Goal: Information Seeking & Learning: Learn about a topic

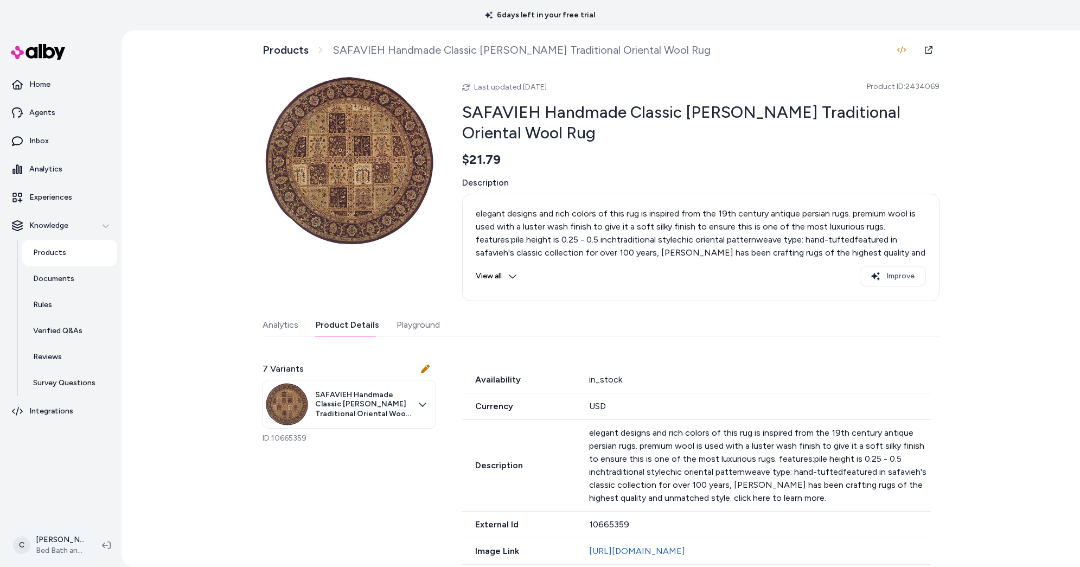
click at [66, 554] on html "6 days left in your free trial Home Agents Inbox Analytics Experiences Knowledg…" at bounding box center [540, 283] width 1080 height 567
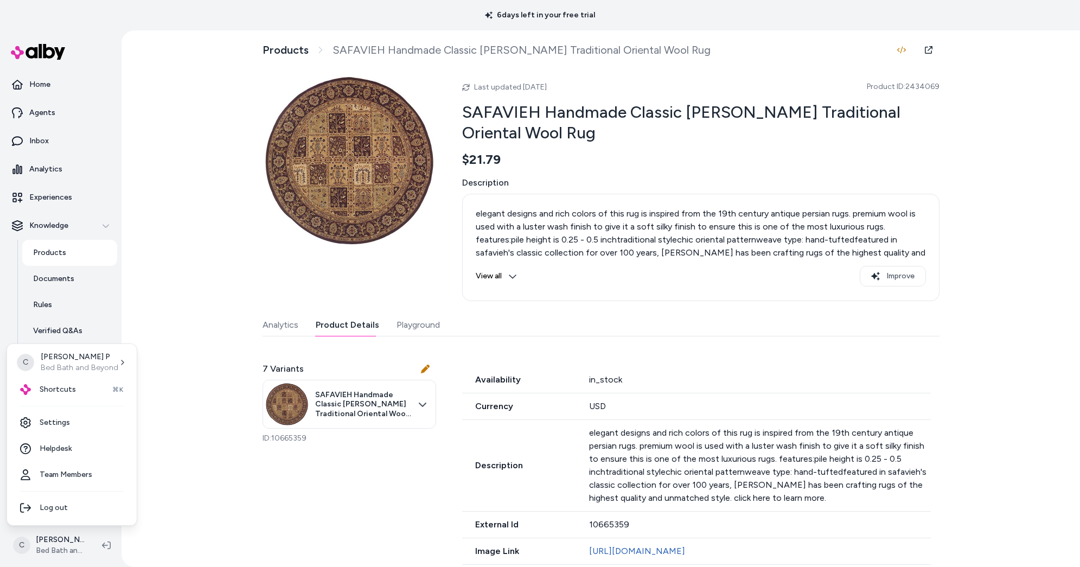
click at [134, 255] on html "6 days left in your free trial Home Agents Inbox Analytics Experiences Knowledg…" at bounding box center [540, 283] width 1080 height 567
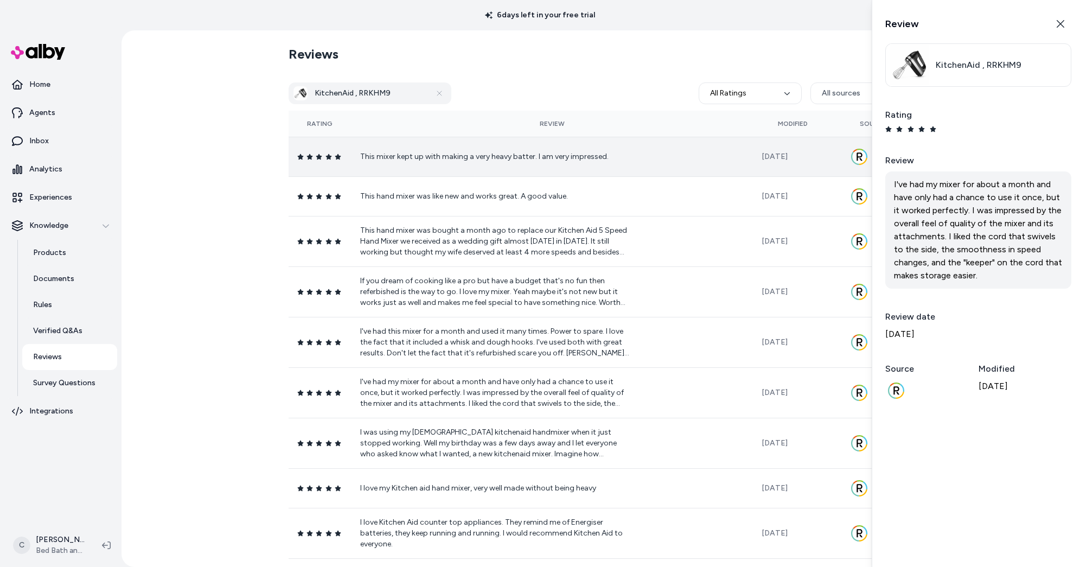
scroll to position [30, 0]
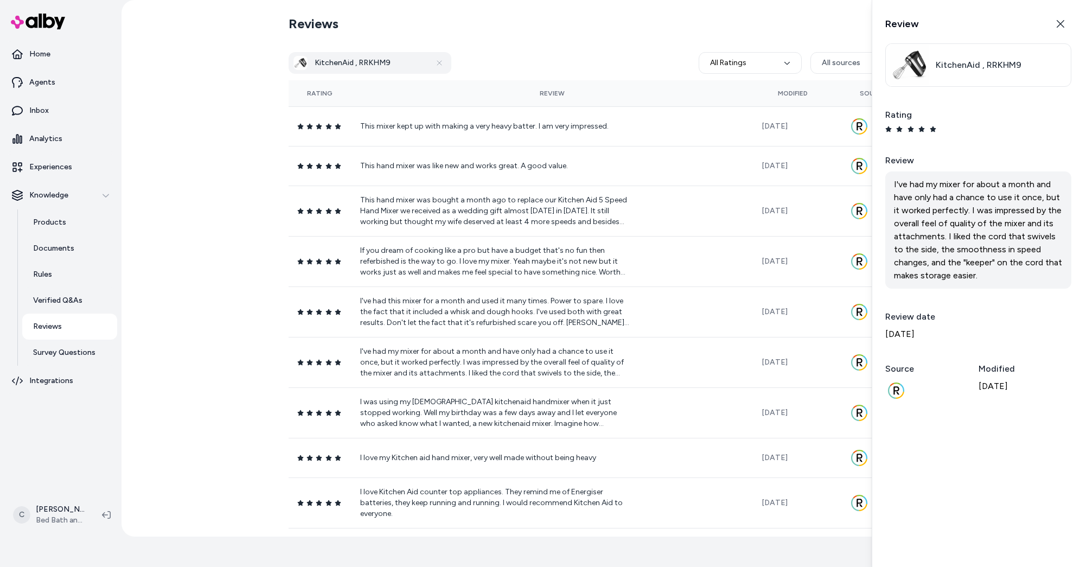
drag, startPoint x: 172, startPoint y: 254, endPoint x: 67, endPoint y: 481, distance: 249.7
click at [170, 260] on div "Reviews KitchenAid , RRKHM9 All Ratings All sources Rating Review Modified Sour…" at bounding box center [601, 268] width 958 height 536
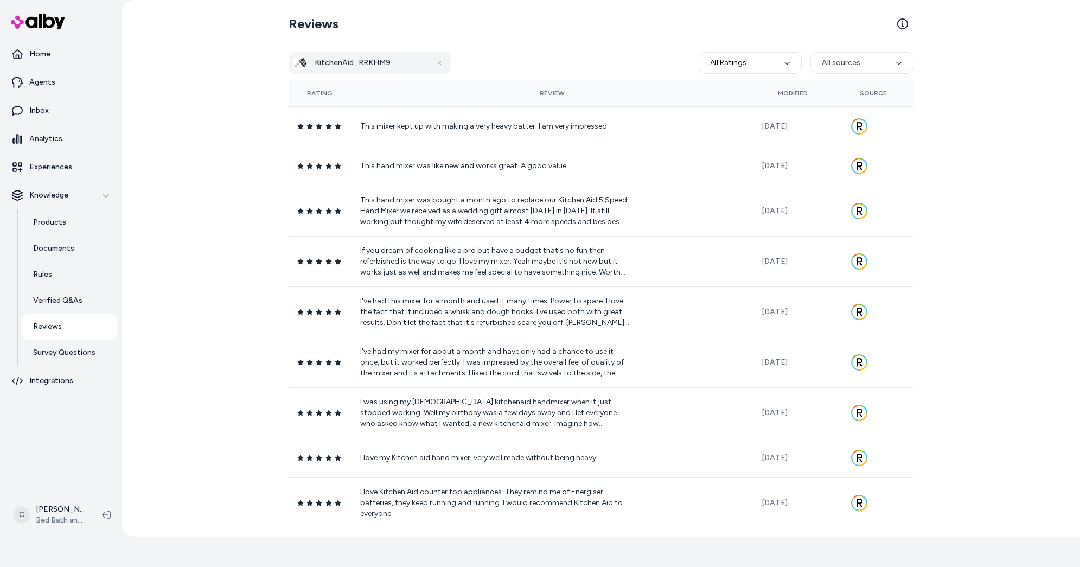
click at [57, 512] on html "6 days left in your free trial Home Agents Inbox Analytics Experiences Knowledg…" at bounding box center [540, 253] width 1080 height 567
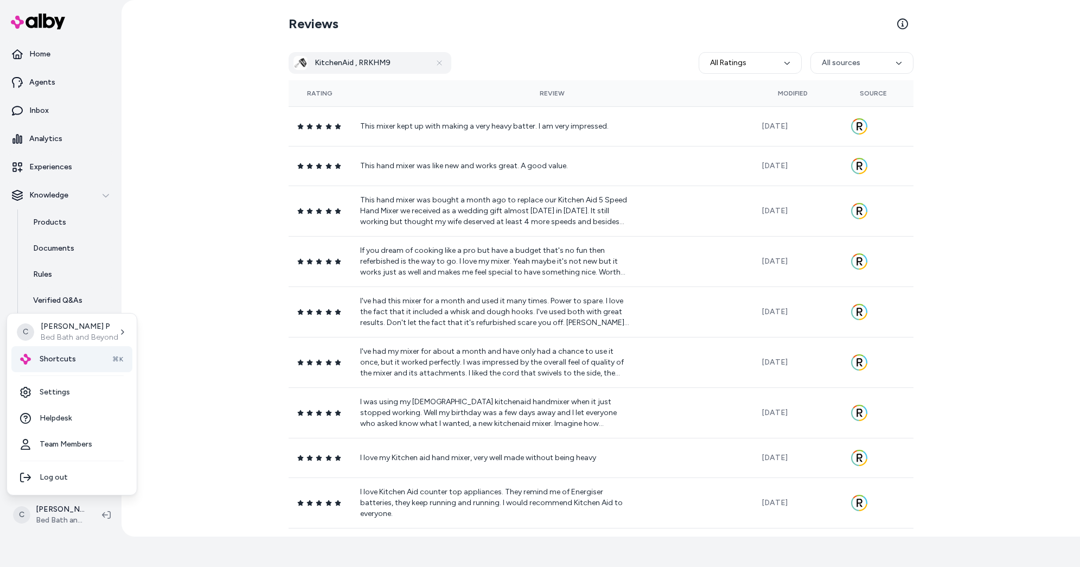
click at [64, 357] on span "Shortcuts" at bounding box center [58, 359] width 36 height 11
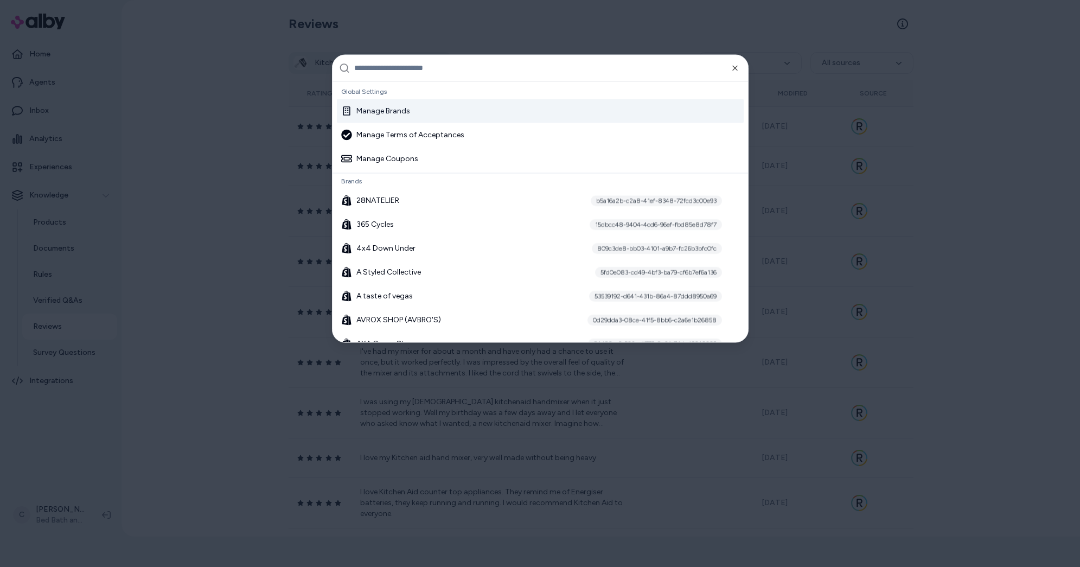
click at [389, 60] on input "text" at bounding box center [547, 68] width 387 height 26
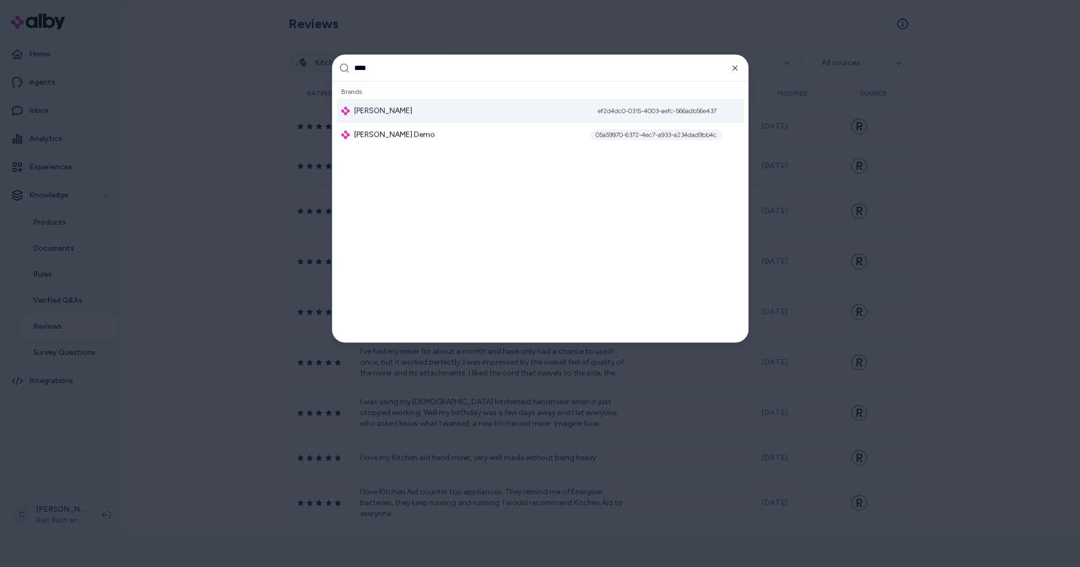
type input "*****"
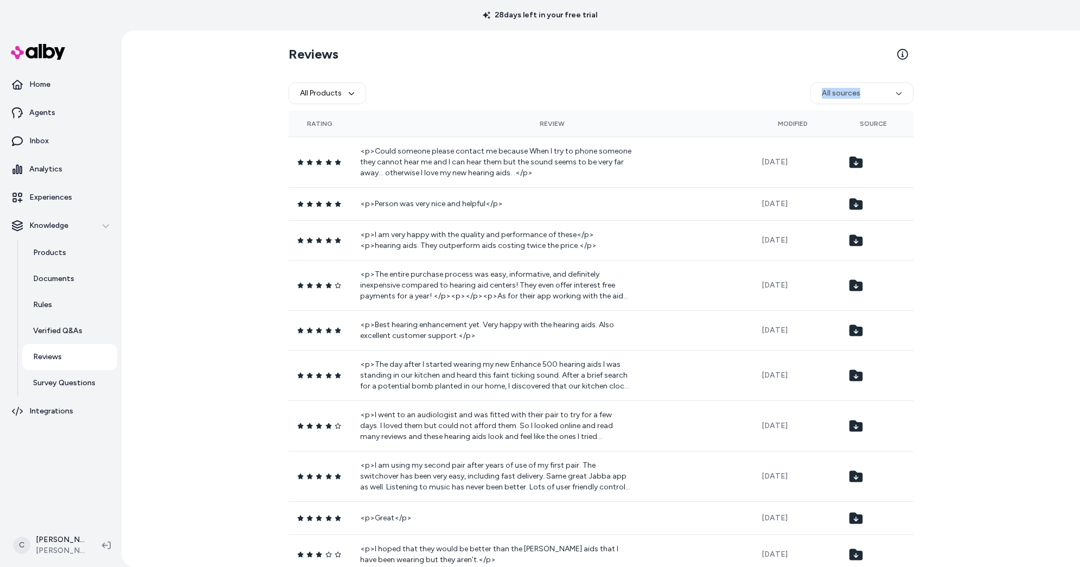
click at [617, 92] on div "All Products All sources" at bounding box center [601, 93] width 625 height 35
click at [77, 250] on link "Products" at bounding box center [69, 253] width 95 height 26
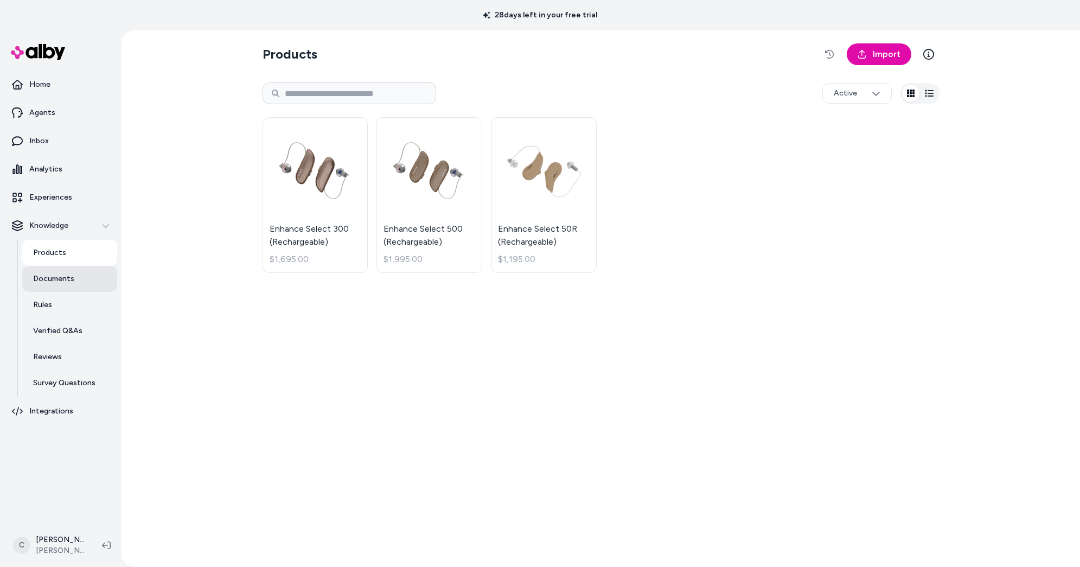
click at [81, 269] on link "Documents" at bounding box center [69, 279] width 95 height 26
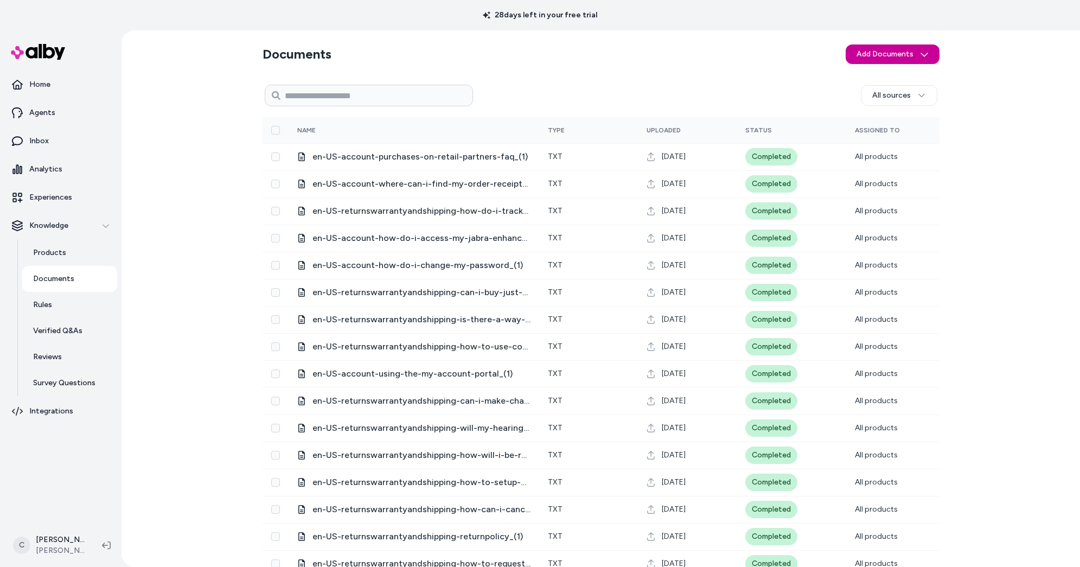
click at [899, 56] on html "28 days left in your free trial Home Agents Inbox Analytics Experiences Knowled…" at bounding box center [540, 283] width 1080 height 567
click at [908, 98] on span "Import from URL" at bounding box center [897, 95] width 59 height 11
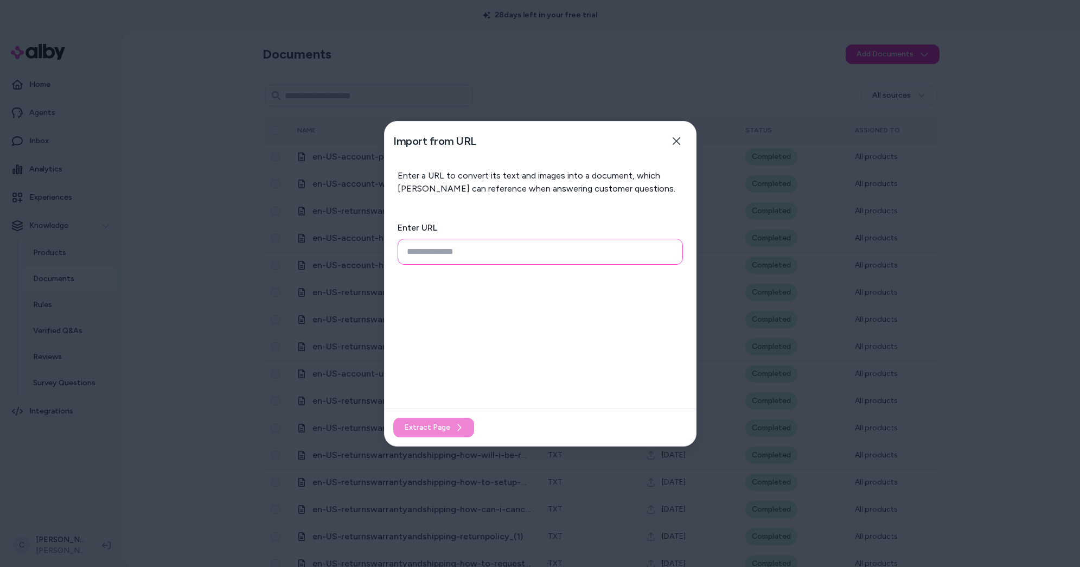
click at [442, 261] on input "url" at bounding box center [540, 252] width 285 height 26
paste input "**********"
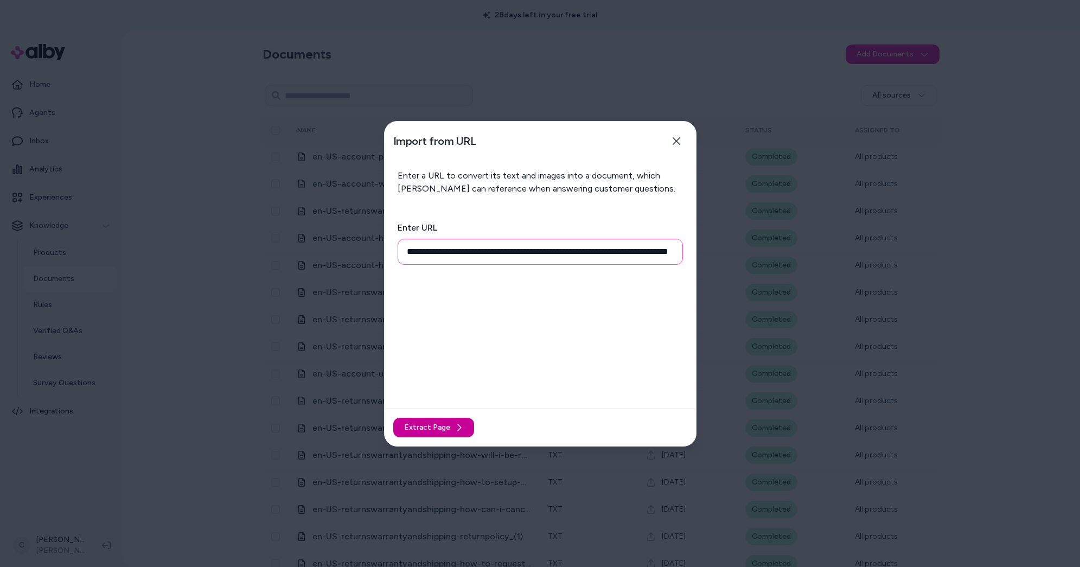
type input "**********"
click at [445, 430] on span "Extract Page" at bounding box center [427, 427] width 46 height 11
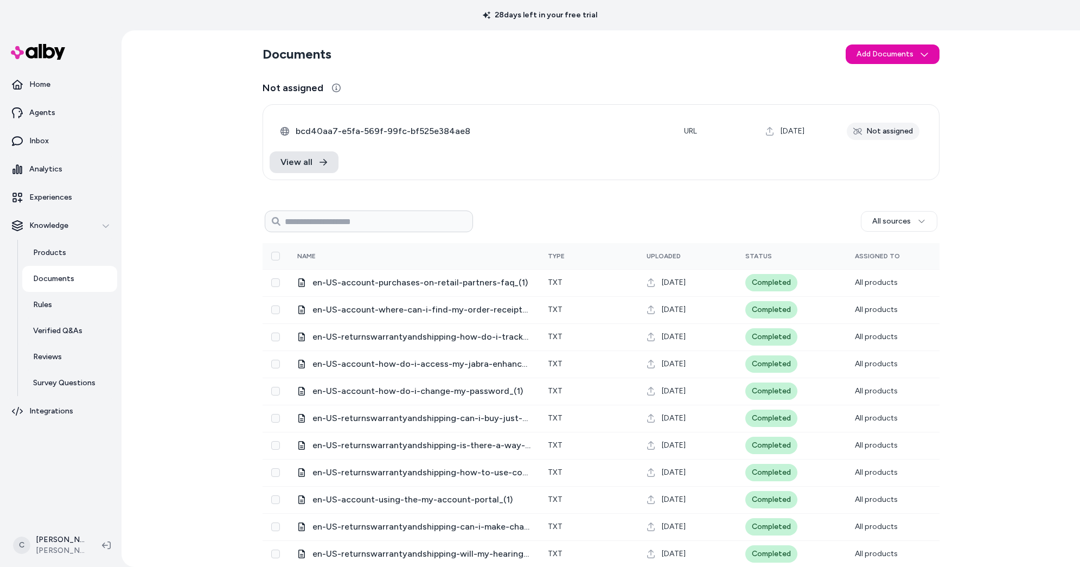
drag, startPoint x: 643, startPoint y: 84, endPoint x: 644, endPoint y: 62, distance: 21.2
click at [643, 84] on h3 "Not assigned" at bounding box center [601, 87] width 677 height 15
click at [450, 128] on span "bcd40aa7-e5fa-569f-99fc-bf525e384ae8" at bounding box center [481, 131] width 371 height 13
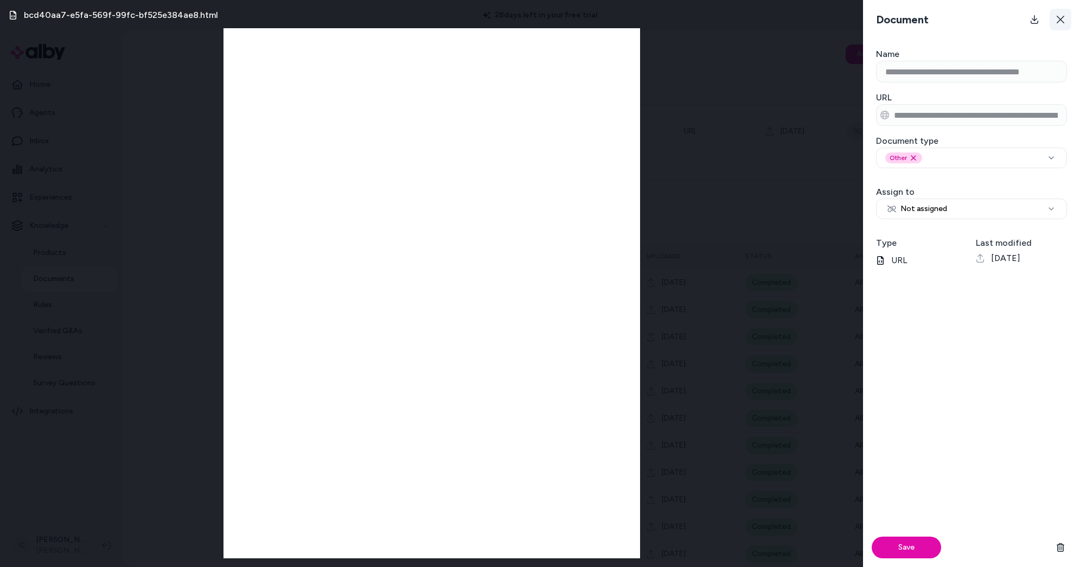
click at [1062, 15] on icon at bounding box center [1060, 19] width 9 height 9
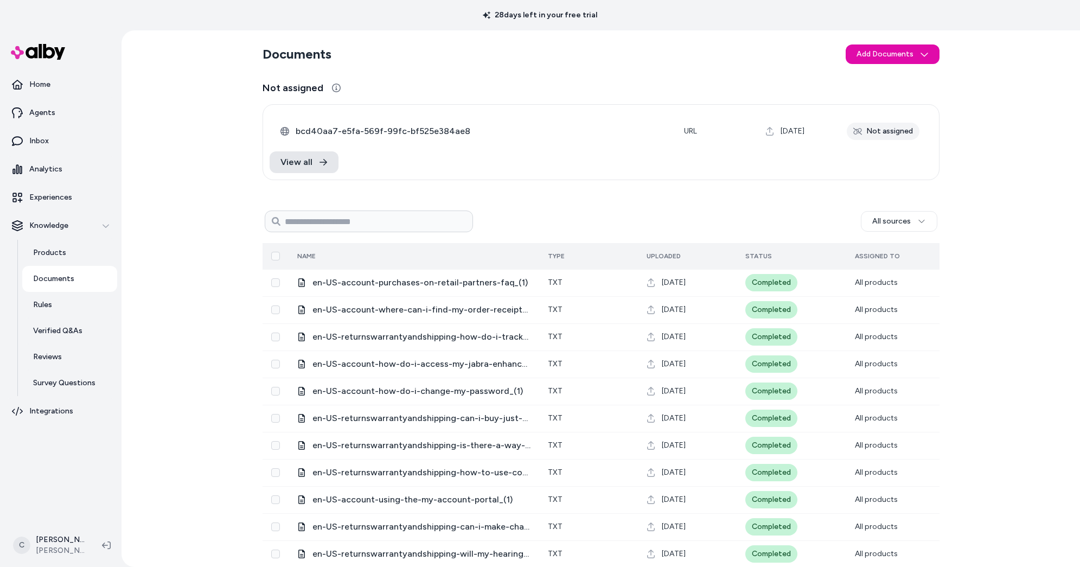
click at [272, 255] on button "Select all" at bounding box center [275, 256] width 9 height 9
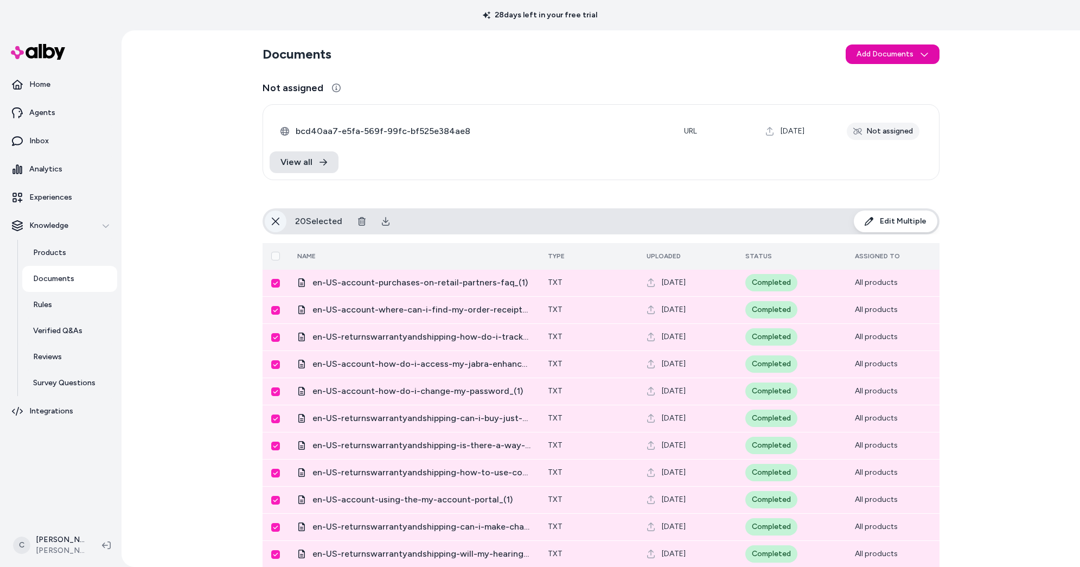
click at [272, 217] on icon at bounding box center [275, 221] width 9 height 9
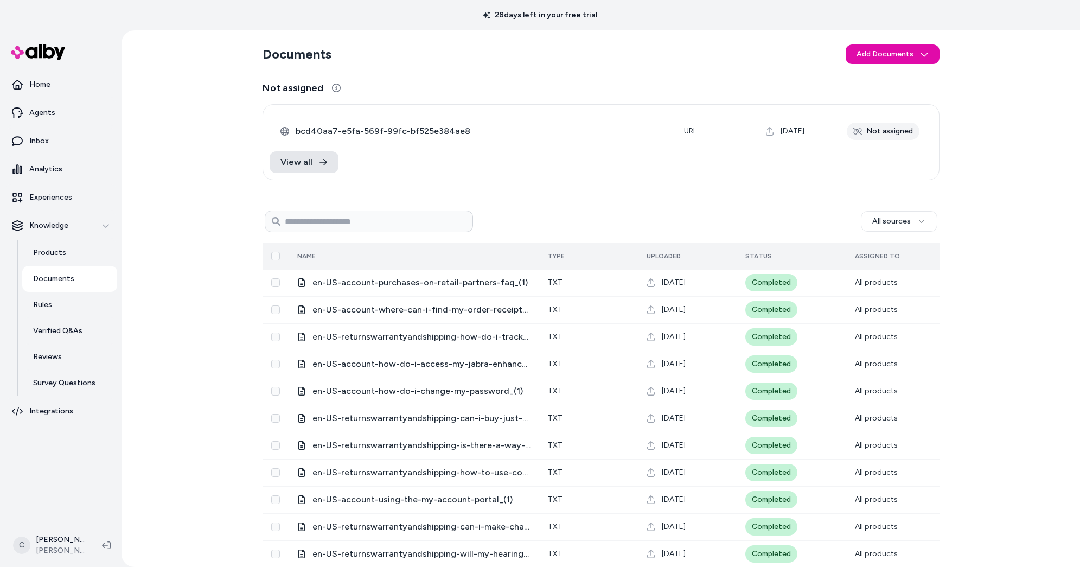
click at [271, 258] on button "Select all" at bounding box center [275, 256] width 9 height 9
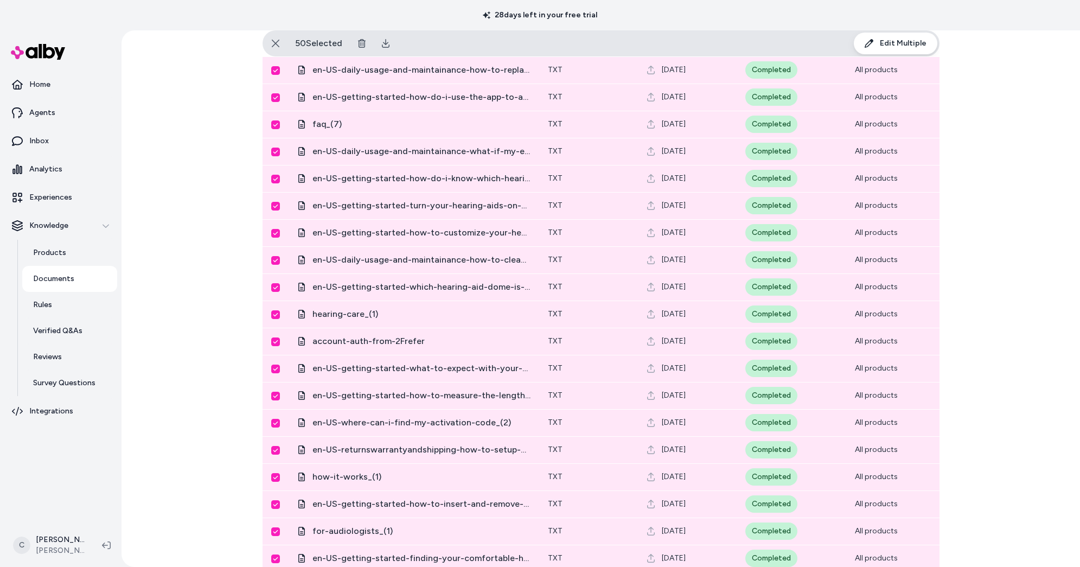
scroll to position [1067, 0]
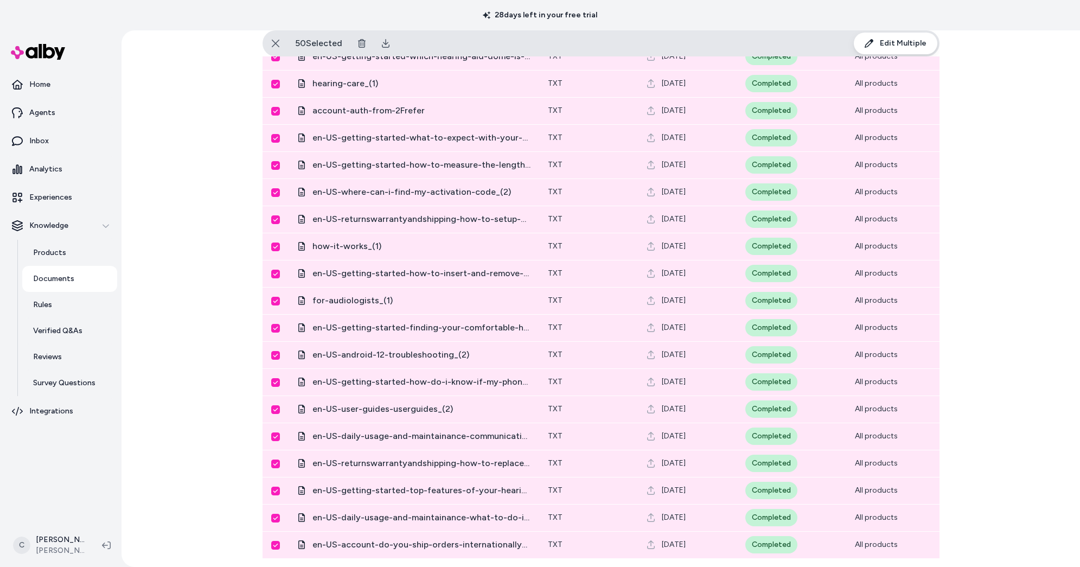
click at [202, 355] on div "Documents Add Documents Not assigned 0 Selected Edit Multiple bcd40aa7-e5fa-569…" at bounding box center [601, 298] width 958 height 536
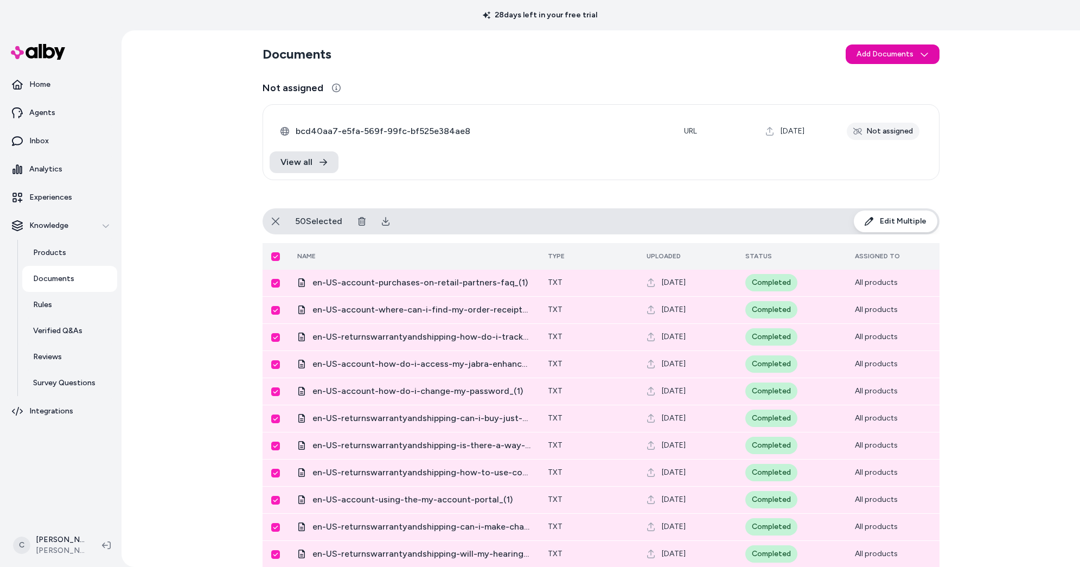
scroll to position [292, 0]
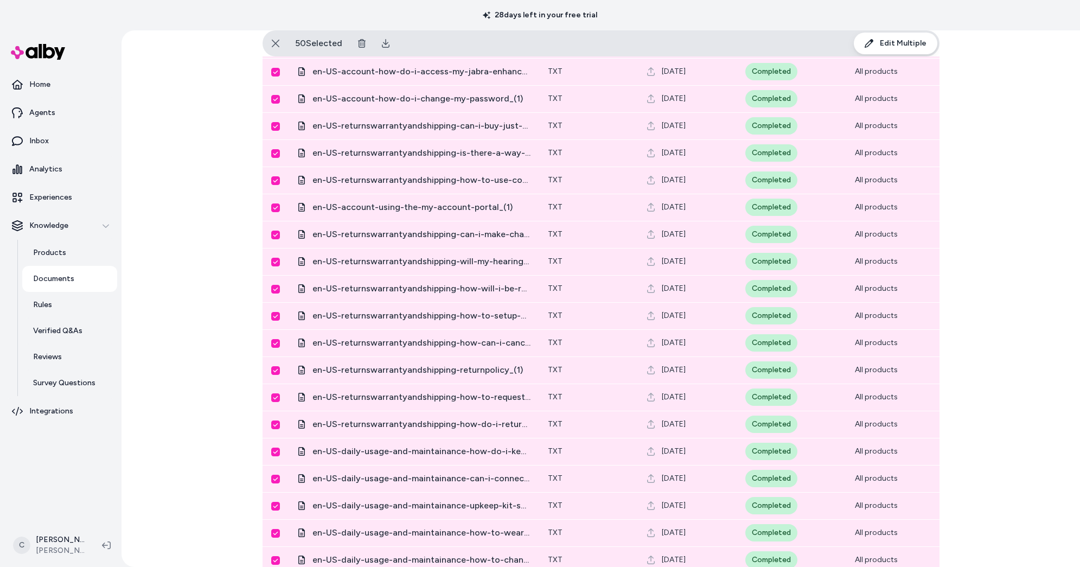
click at [181, 245] on div "Documents Add Documents Not assigned 0 Selected Edit Multiple bcd40aa7-e5fa-569…" at bounding box center [601, 298] width 958 height 536
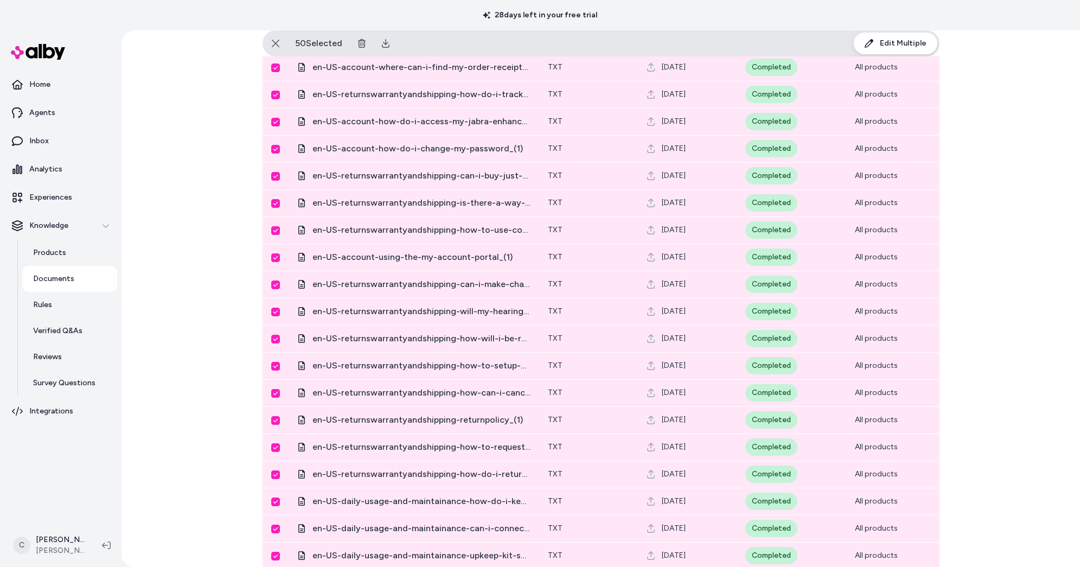
scroll to position [187, 0]
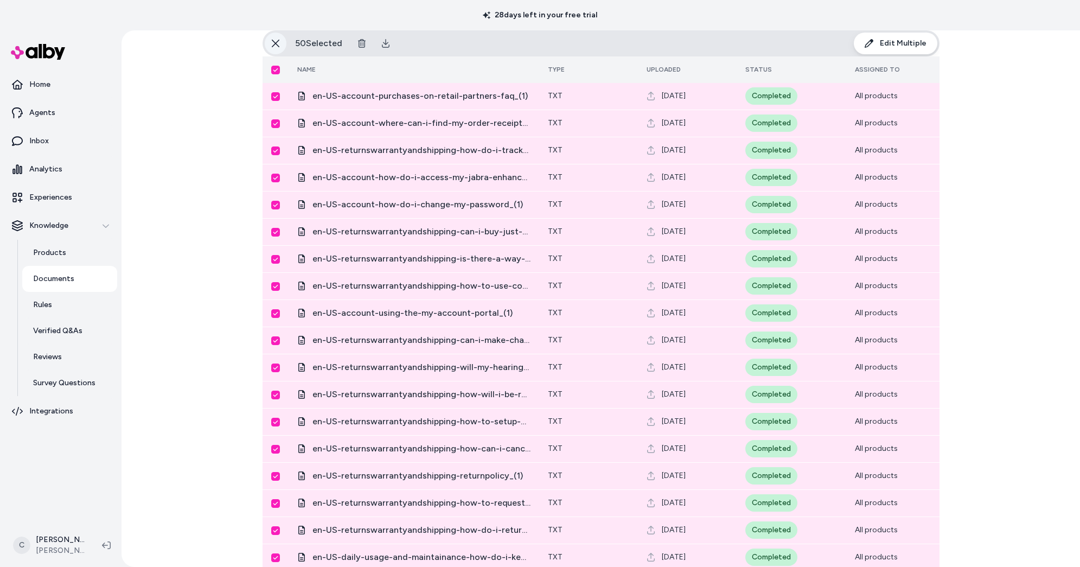
click at [272, 46] on icon at bounding box center [275, 43] width 9 height 9
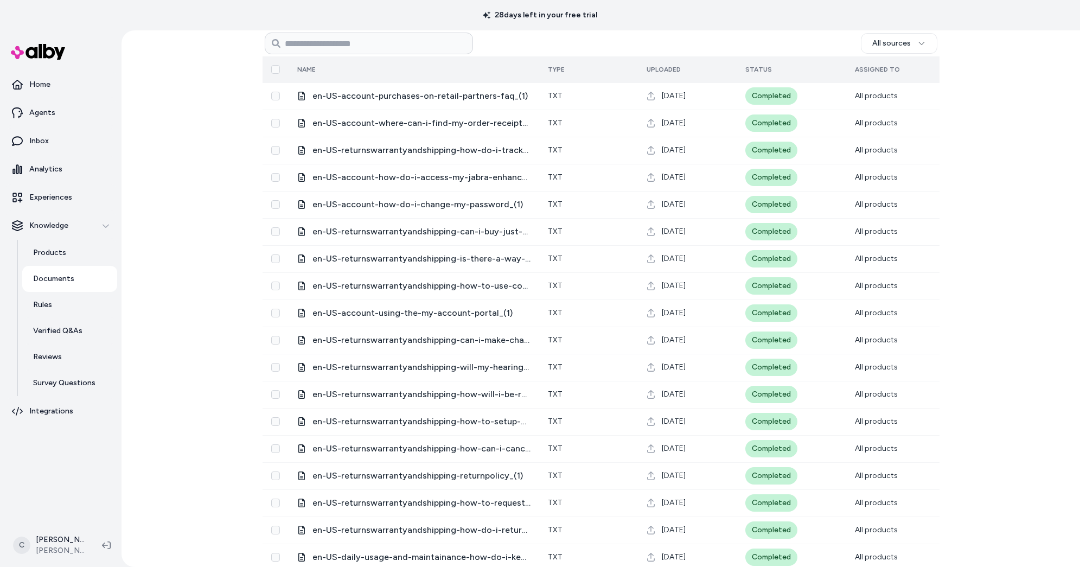
scroll to position [0, 0]
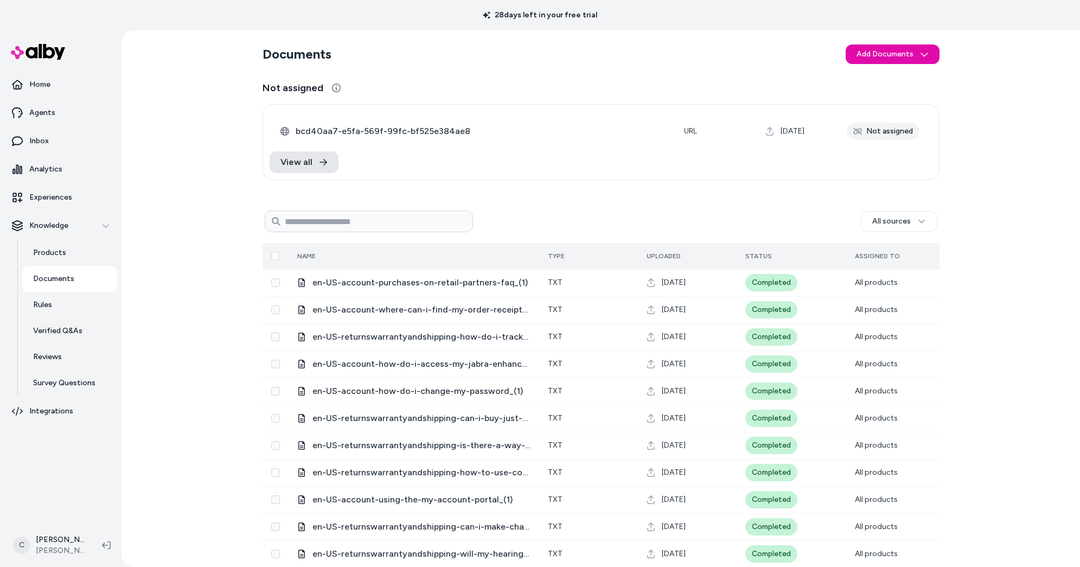
click at [143, 315] on div "Documents Add Documents Not assigned 0 Selected Edit Multiple bcd40aa7-e5fa-569…" at bounding box center [601, 298] width 958 height 536
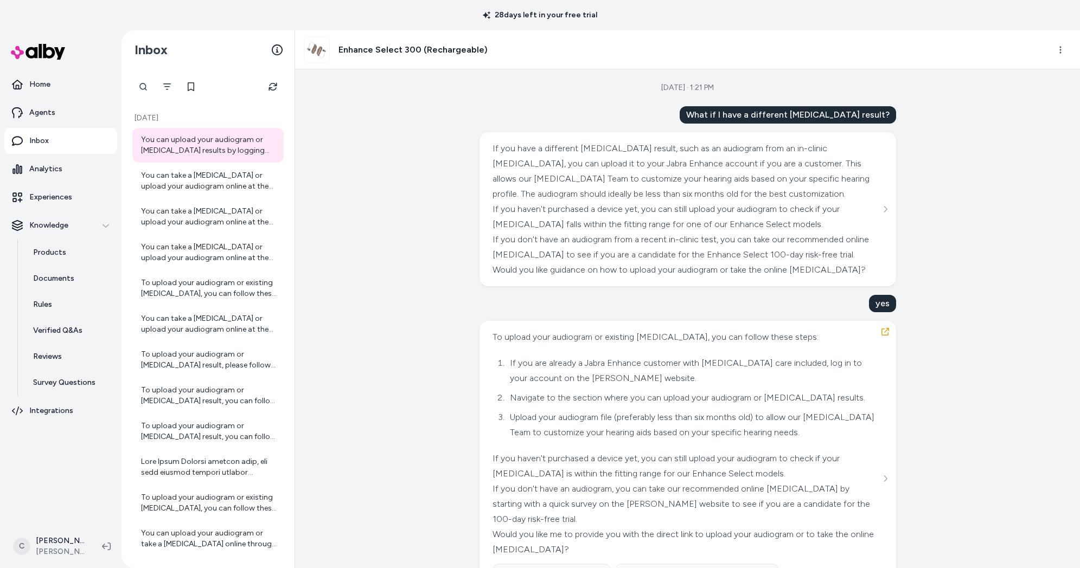
scroll to position [168, 0]
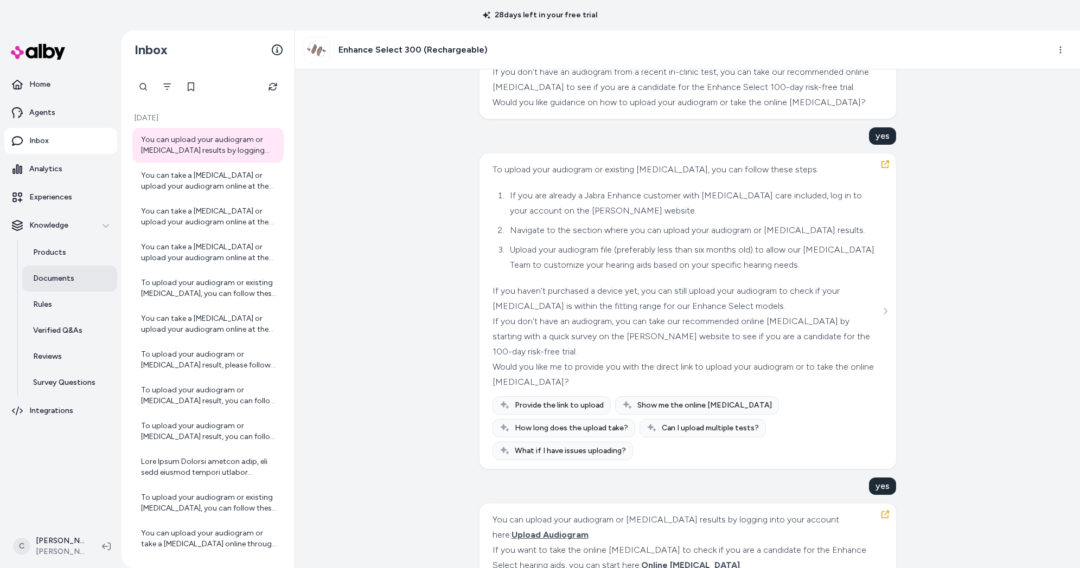
click at [69, 279] on p "Documents" at bounding box center [53, 278] width 41 height 11
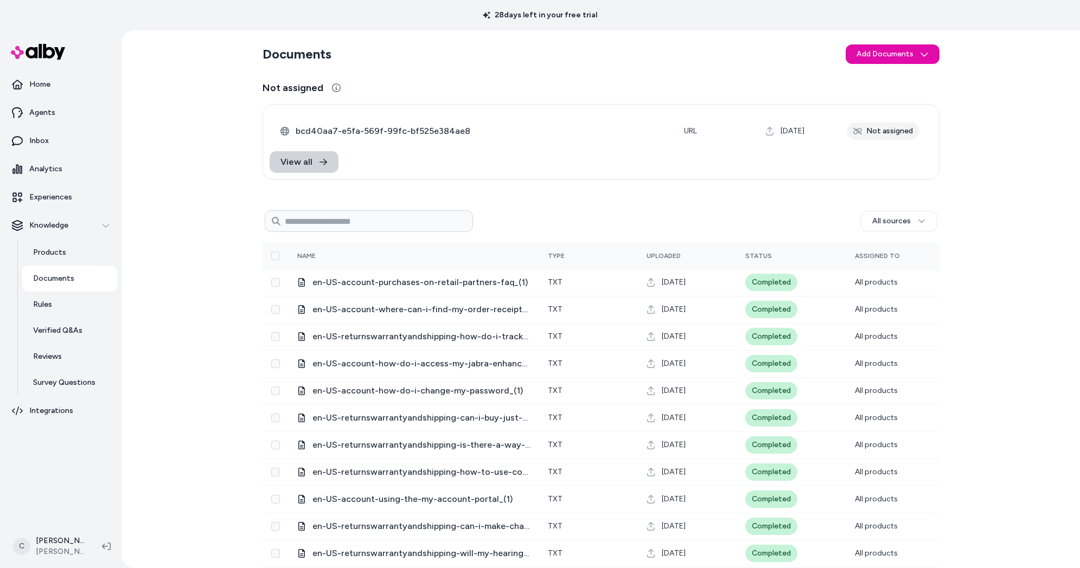
click at [312, 163] on link "View all" at bounding box center [304, 162] width 69 height 22
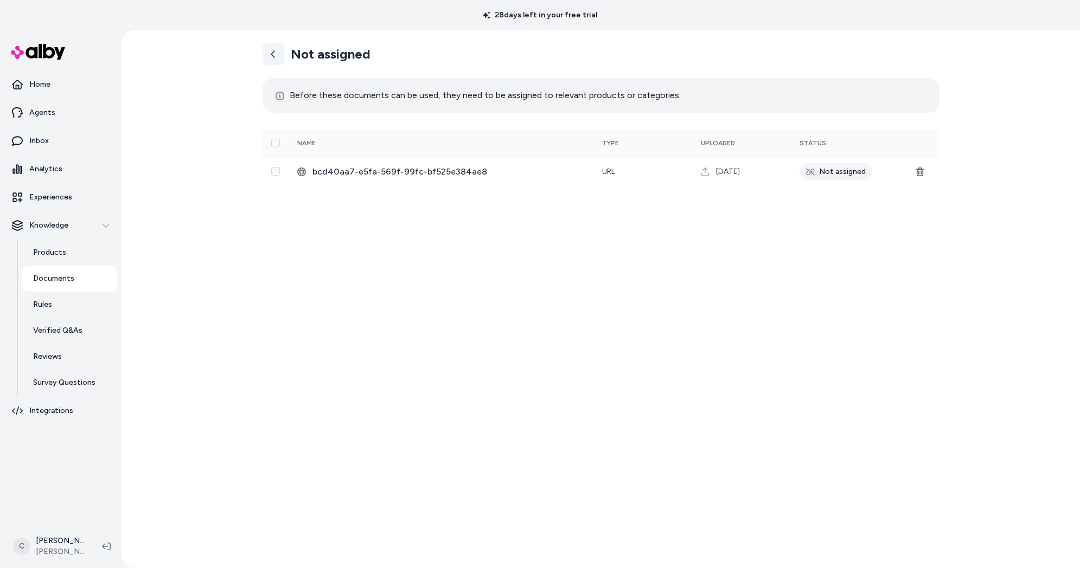
click at [271, 51] on icon at bounding box center [273, 54] width 9 height 9
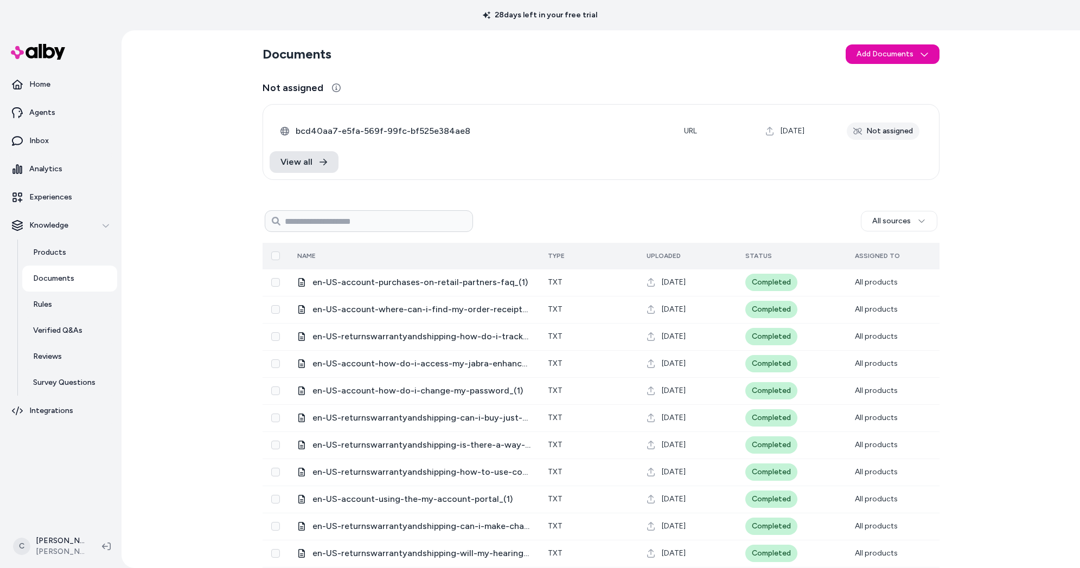
click at [275, 257] on button "Select all" at bounding box center [275, 256] width 9 height 9
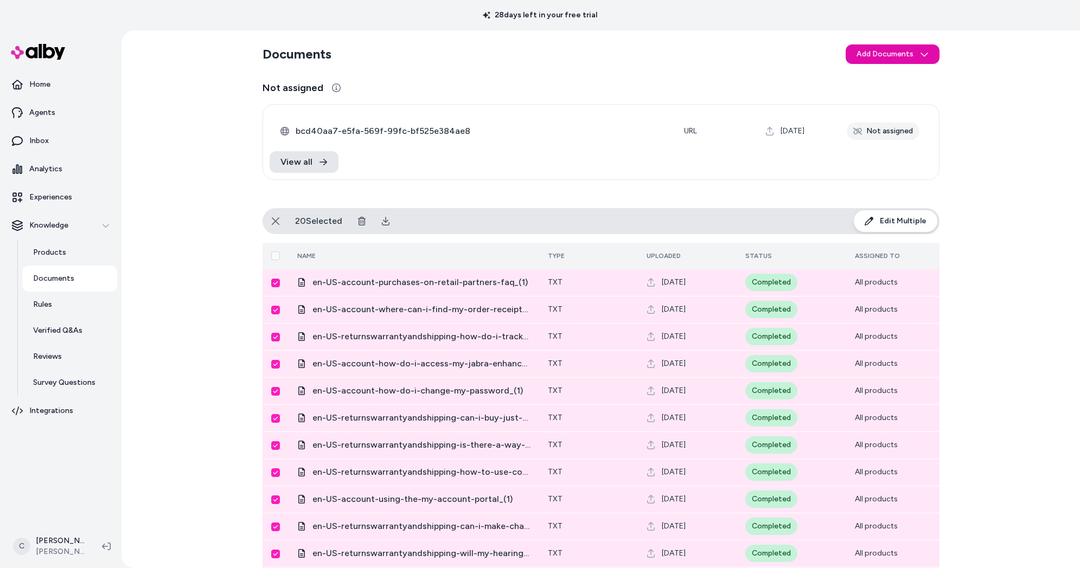
click at [276, 255] on button "Select all" at bounding box center [275, 256] width 9 height 9
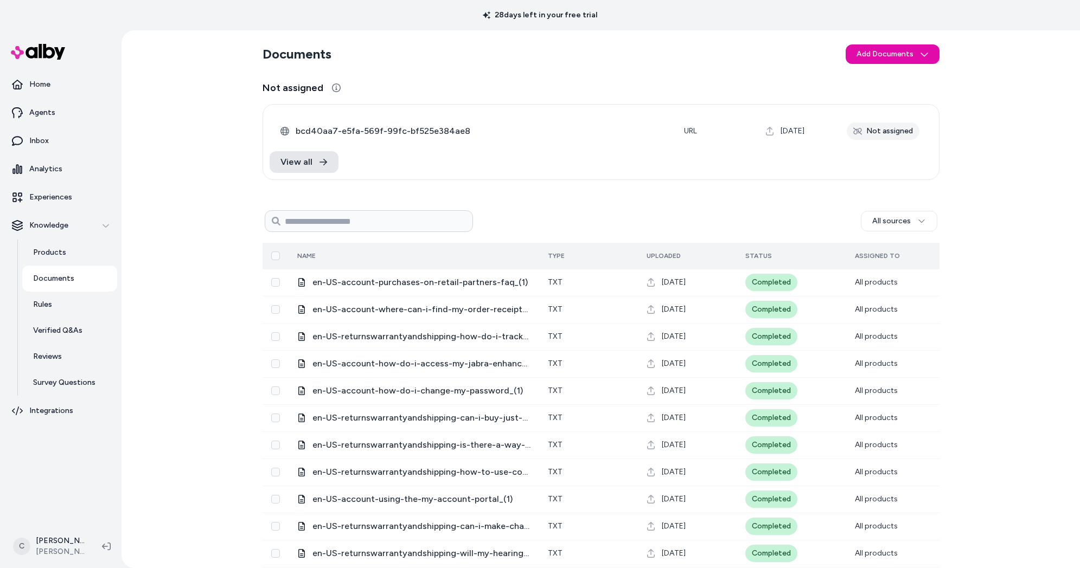
click at [276, 255] on button "Select all" at bounding box center [275, 256] width 9 height 9
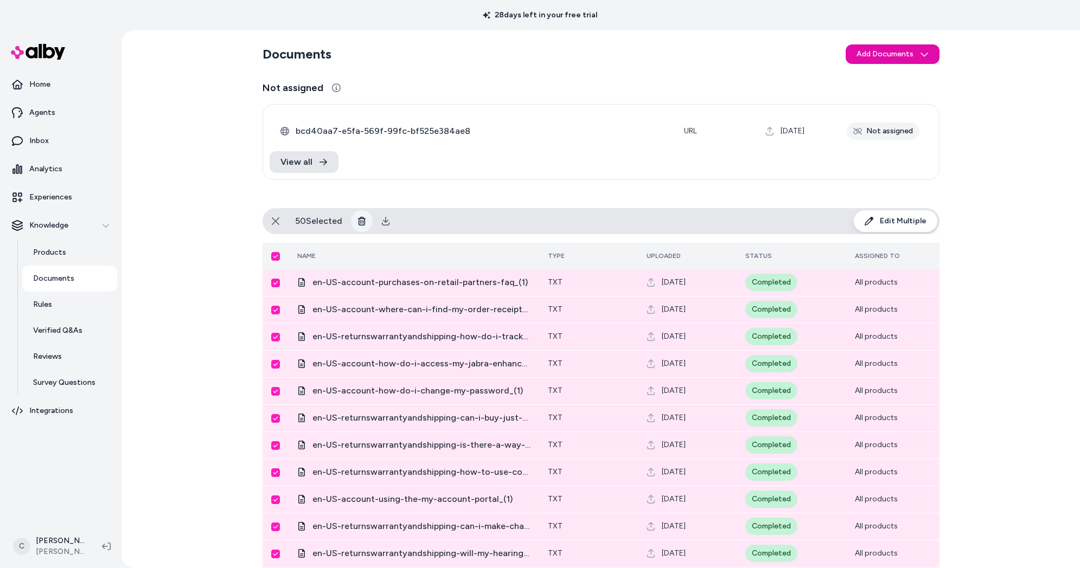
click at [364, 219] on button at bounding box center [362, 221] width 22 height 22
click at [182, 170] on div "Documents Add Documents Not assigned 0 Selected Edit Multiple bcd40aa7-e5fa-569…" at bounding box center [601, 299] width 958 height 538
click at [272, 258] on button "Select all" at bounding box center [275, 256] width 9 height 9
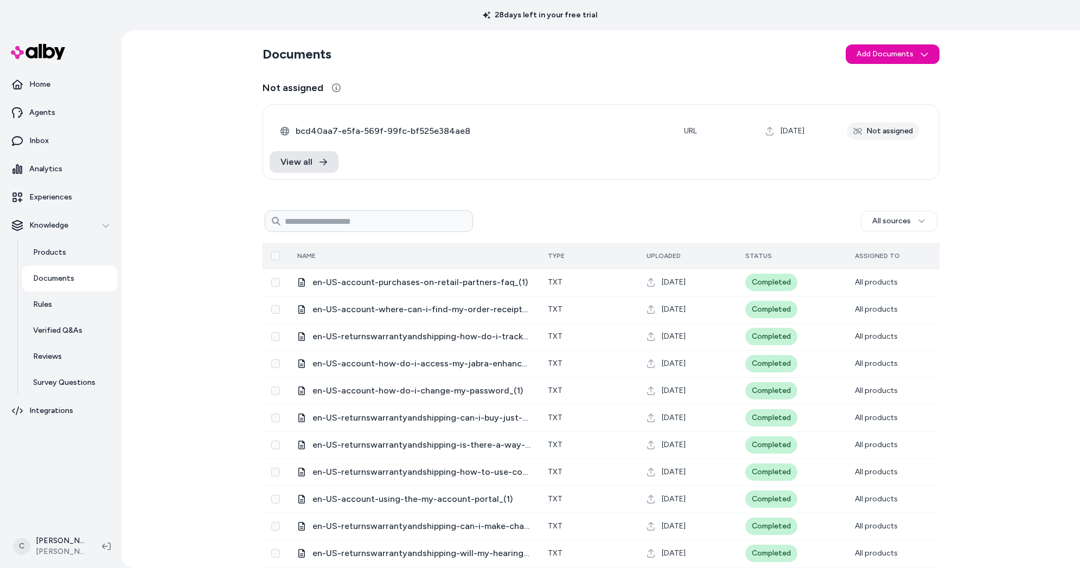
click at [273, 257] on button "Select all" at bounding box center [275, 256] width 9 height 9
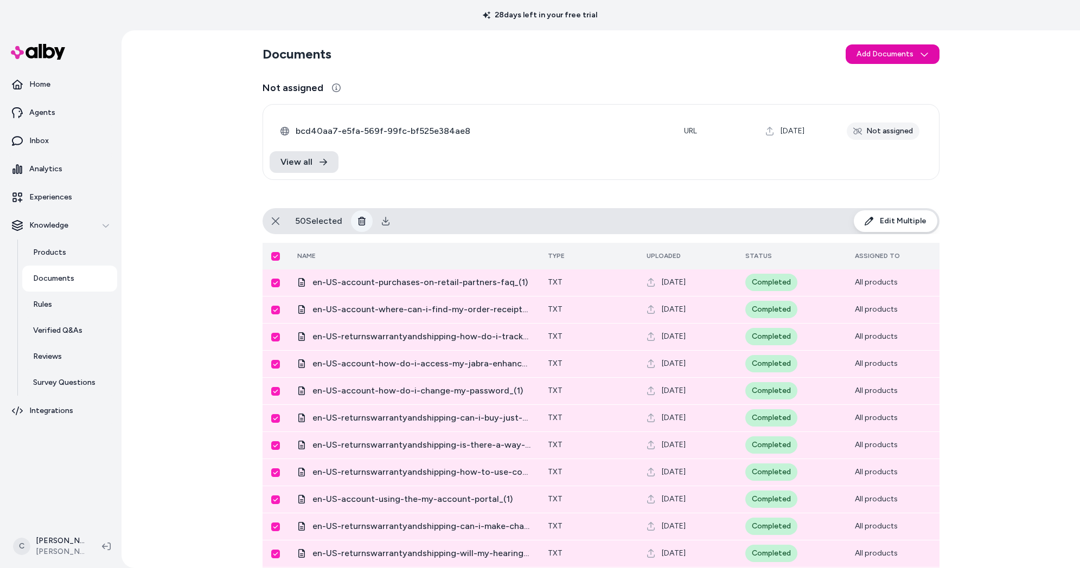
click at [351, 222] on button at bounding box center [362, 221] width 22 height 22
click at [357, 219] on icon at bounding box center [361, 221] width 9 height 9
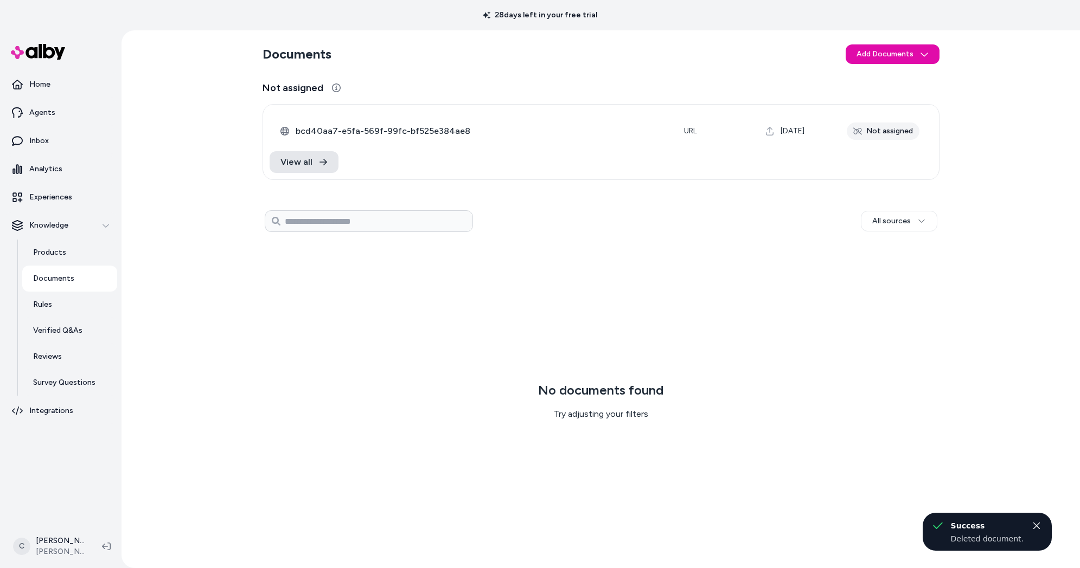
drag, startPoint x: 351, startPoint y: 397, endPoint x: 314, endPoint y: 175, distance: 225.1
click at [351, 397] on div "No documents found Try adjusting your filters" at bounding box center [601, 401] width 677 height 317
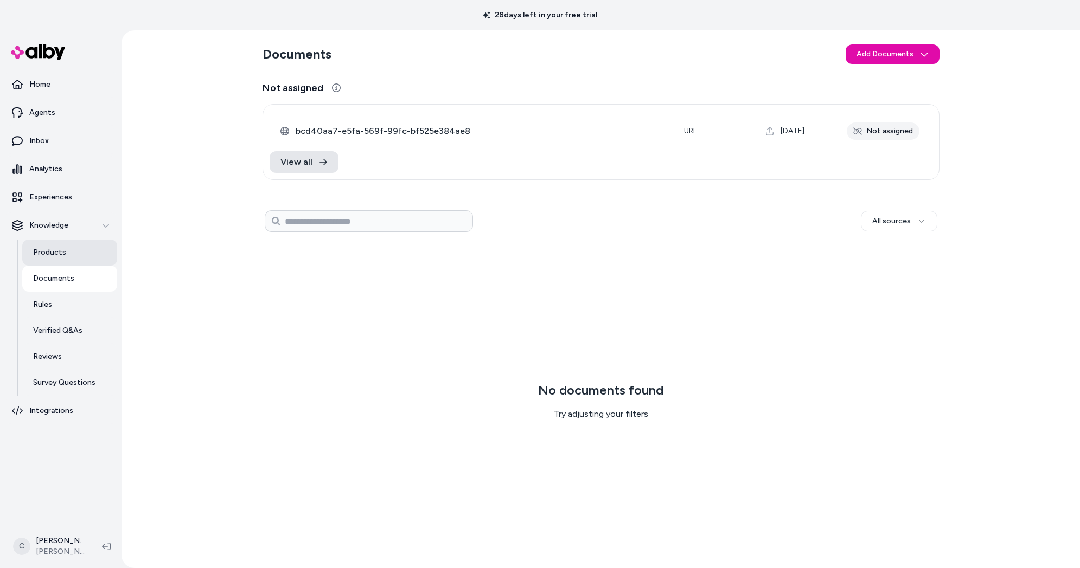
click at [71, 247] on link "Products" at bounding box center [69, 253] width 95 height 26
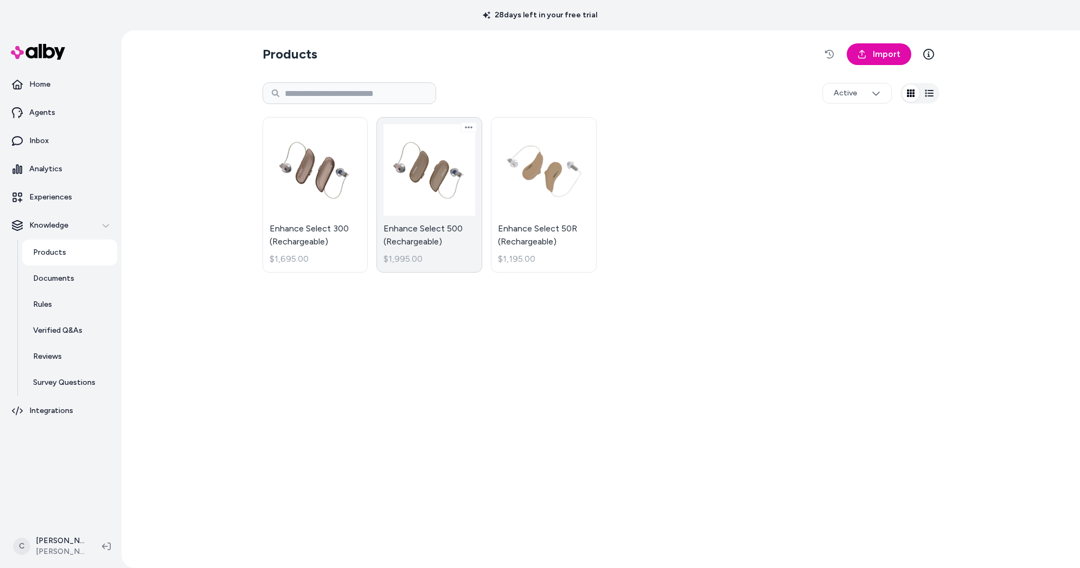
click at [427, 235] on link "Enhance Select 500 (Rechargeable) $1,995.00" at bounding box center [429, 195] width 106 height 156
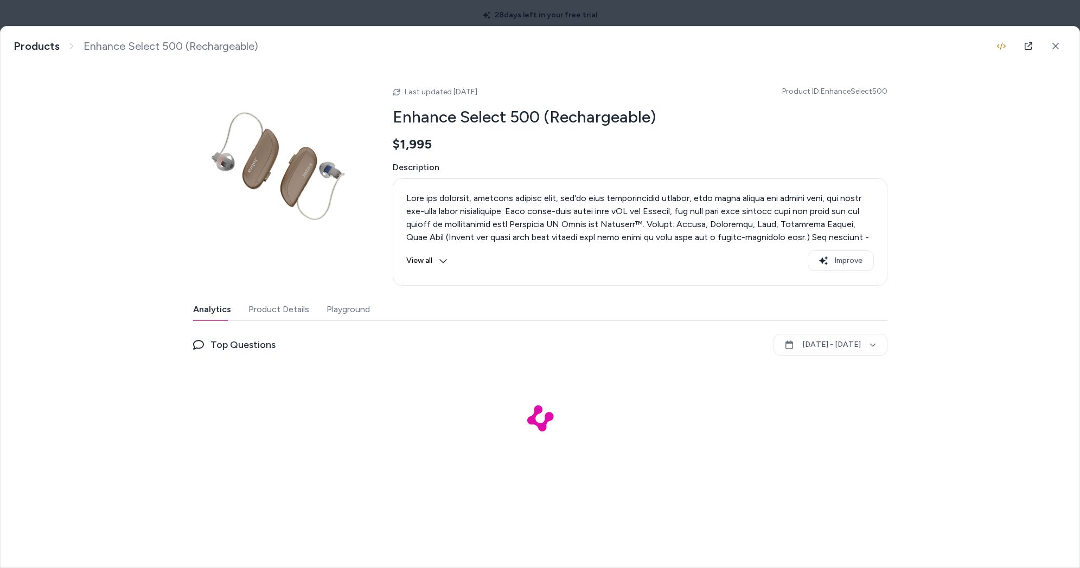
click at [276, 308] on button "Product Details" at bounding box center [278, 310] width 61 height 22
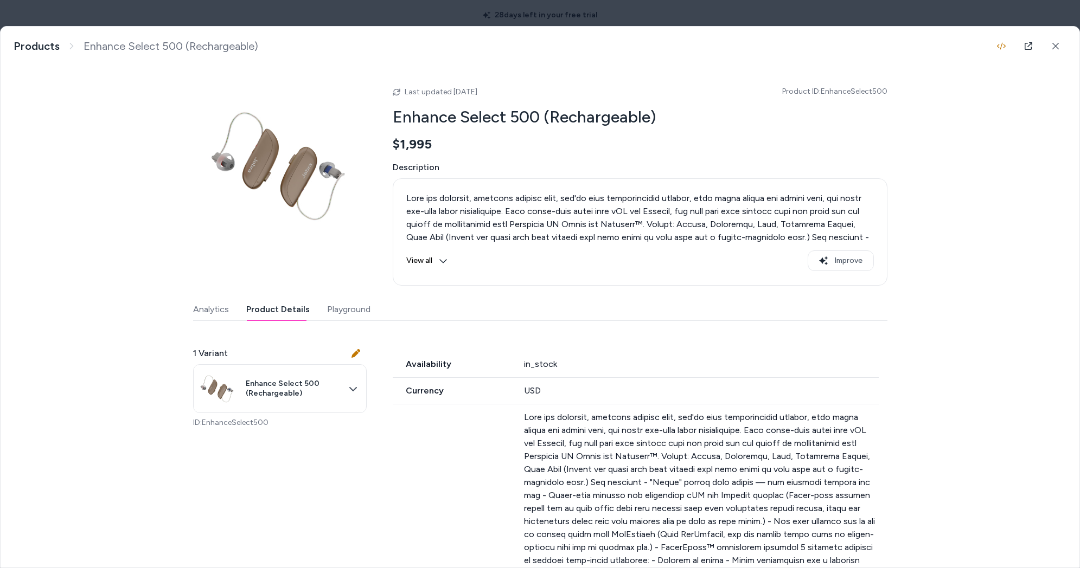
click at [348, 312] on button "Playground" at bounding box center [348, 310] width 43 height 22
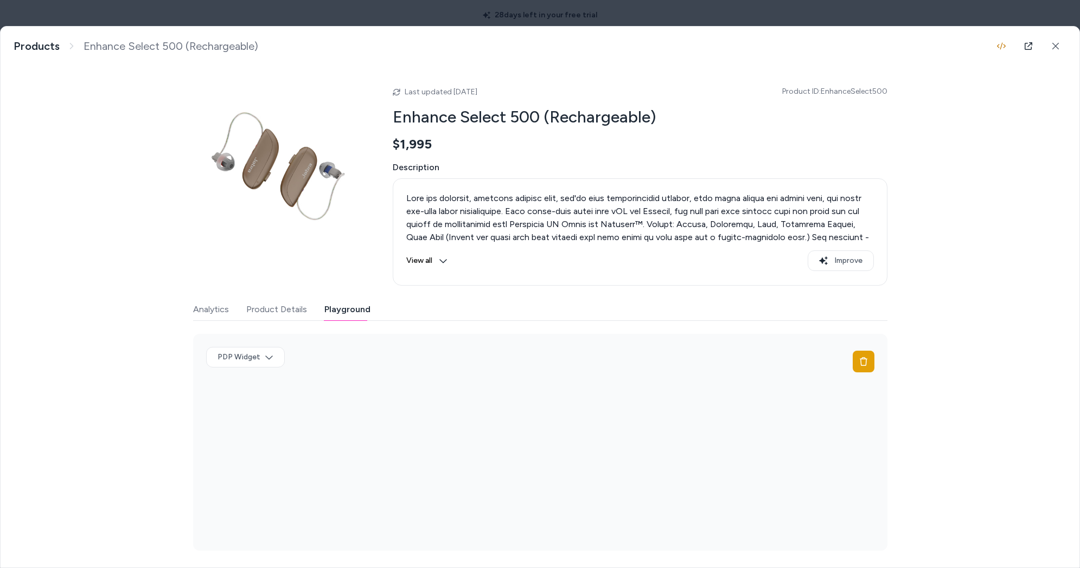
scroll to position [1, 0]
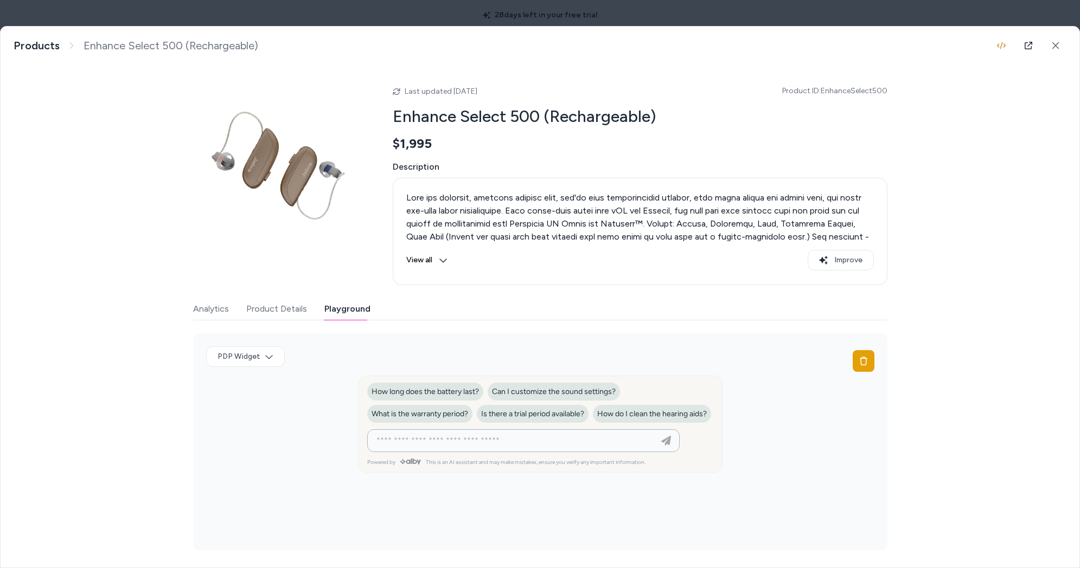
click at [446, 448] on input at bounding box center [512, 440] width 285 height 13
click at [284, 302] on button "Product Details" at bounding box center [276, 309] width 61 height 22
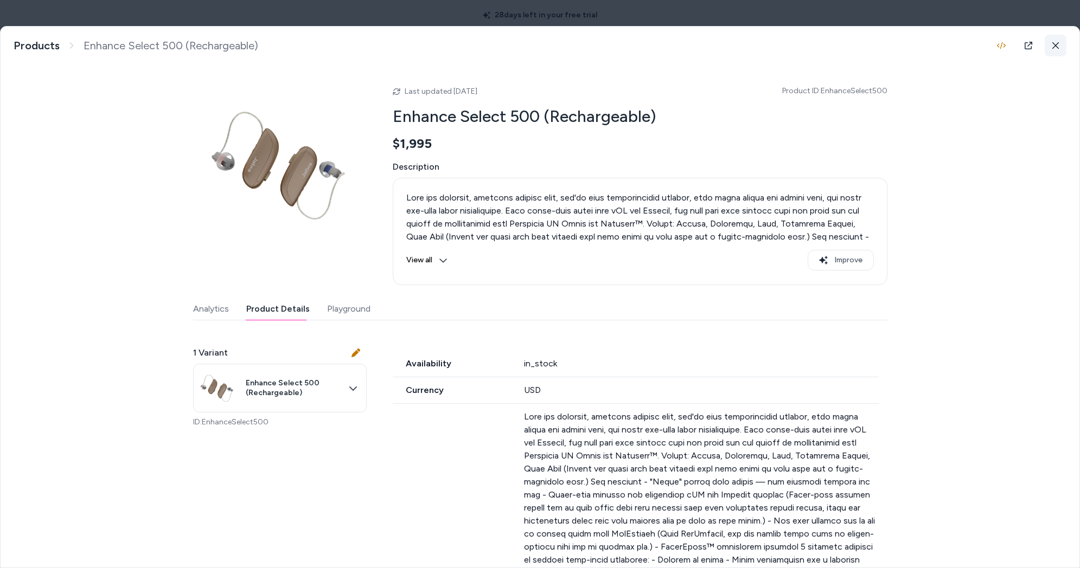
click at [1052, 43] on icon at bounding box center [1055, 45] width 7 height 7
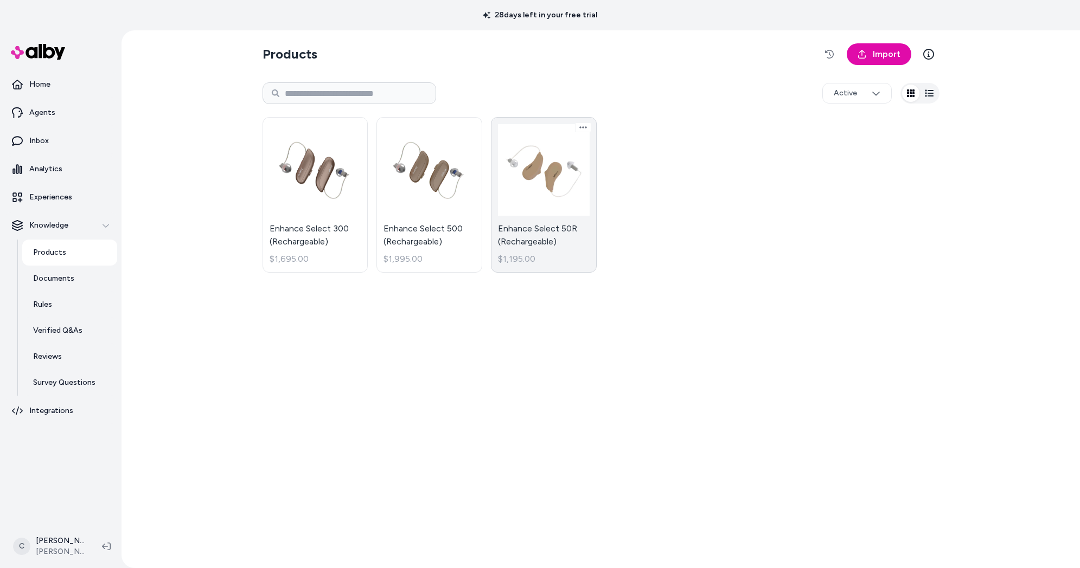
click at [525, 237] on link "Enhance Select 50R (Rechargeable) $1,195.00" at bounding box center [544, 195] width 106 height 156
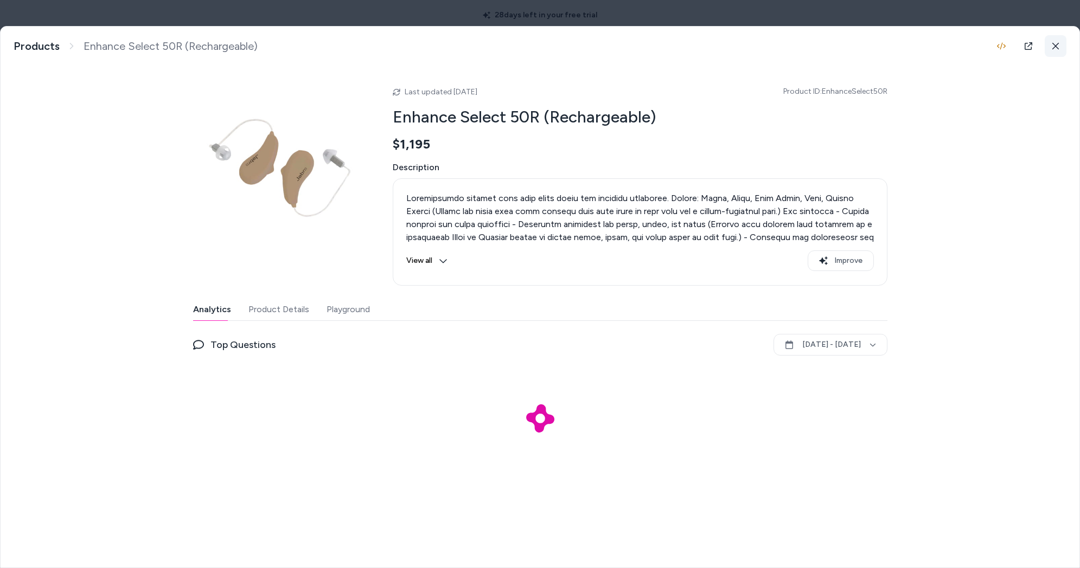
click at [1057, 49] on icon at bounding box center [1056, 46] width 8 height 8
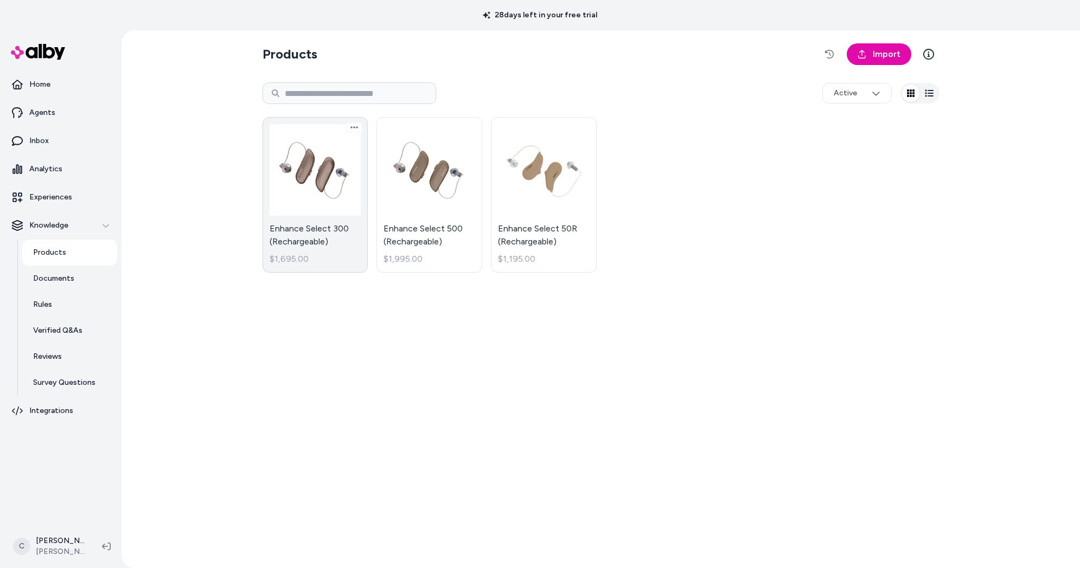
click at [345, 241] on link "Enhance Select 300 (Rechargeable) $1,695.00" at bounding box center [316, 195] width 106 height 156
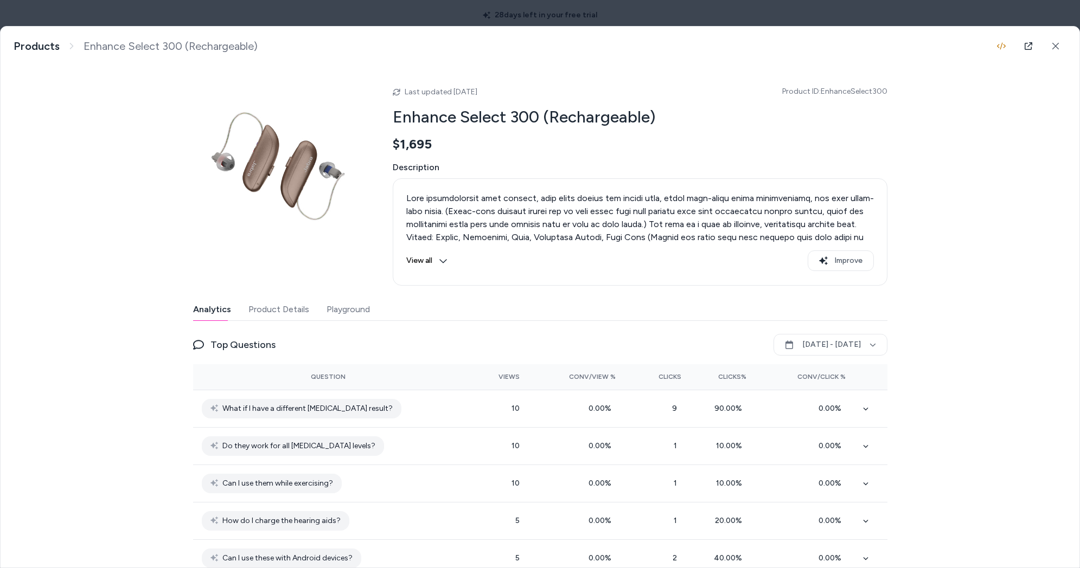
click at [273, 313] on button "Product Details" at bounding box center [278, 310] width 61 height 22
click at [198, 318] on button "Analytics" at bounding box center [212, 310] width 38 height 22
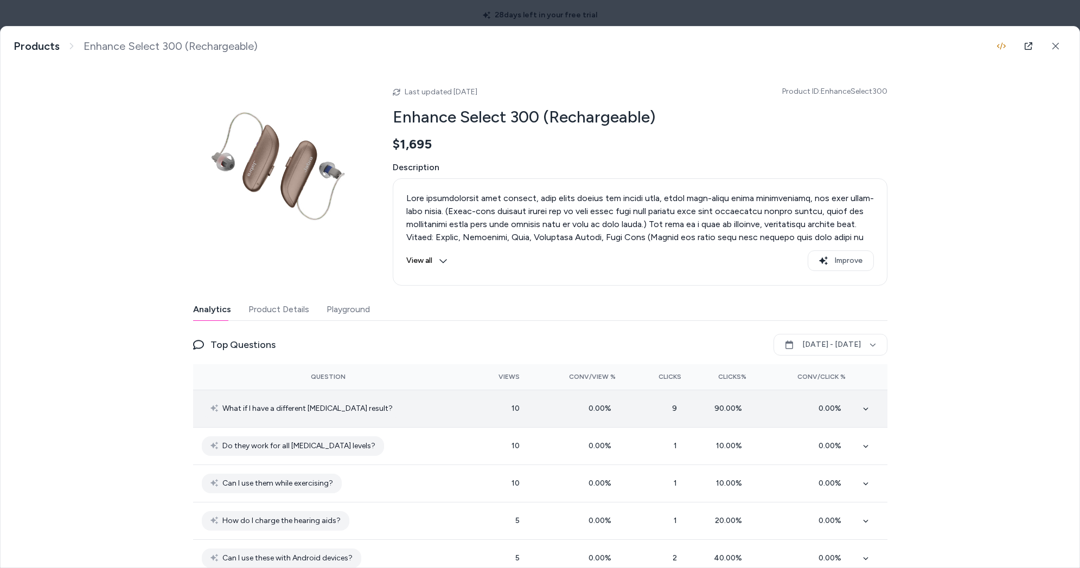
click at [292, 409] on span "What if I have a different hearing test result?" at bounding box center [307, 408] width 170 height 13
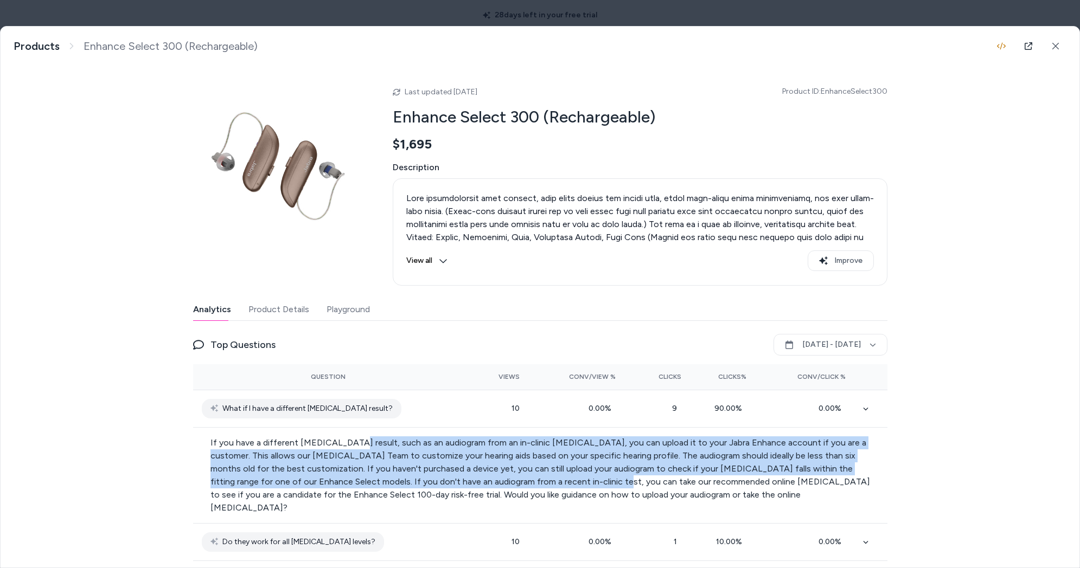
drag, startPoint x: 343, startPoint y: 442, endPoint x: 539, endPoint y: 475, distance: 198.7
click at [535, 476] on p "If you have a different hearing test result, such as an audiogram from an in-cl…" at bounding box center [540, 476] width 660 height 78
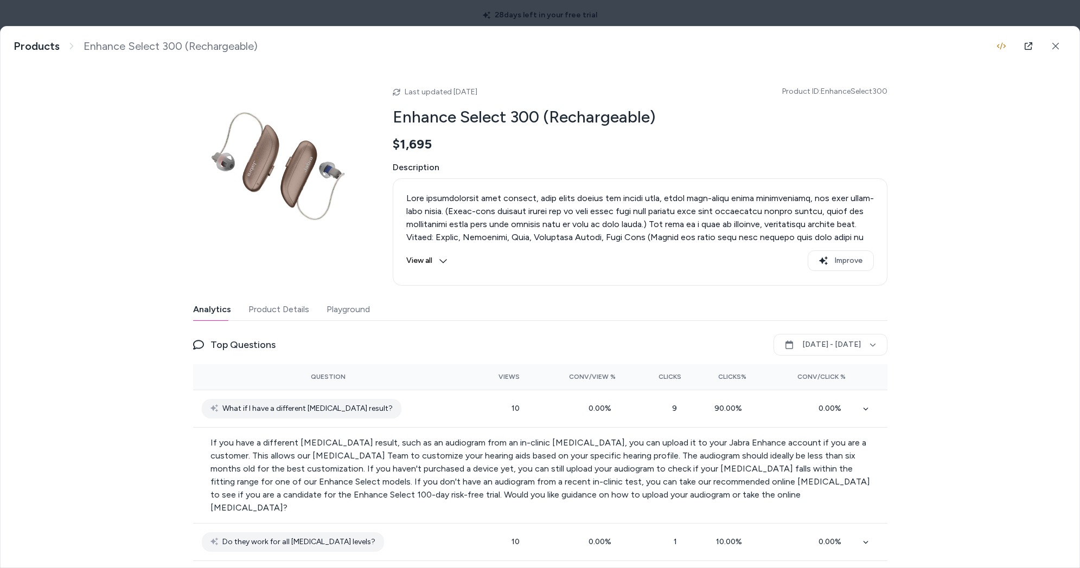
click at [539, 475] on p "If you have a different hearing test result, such as an audiogram from an in-cl…" at bounding box center [540, 476] width 660 height 78
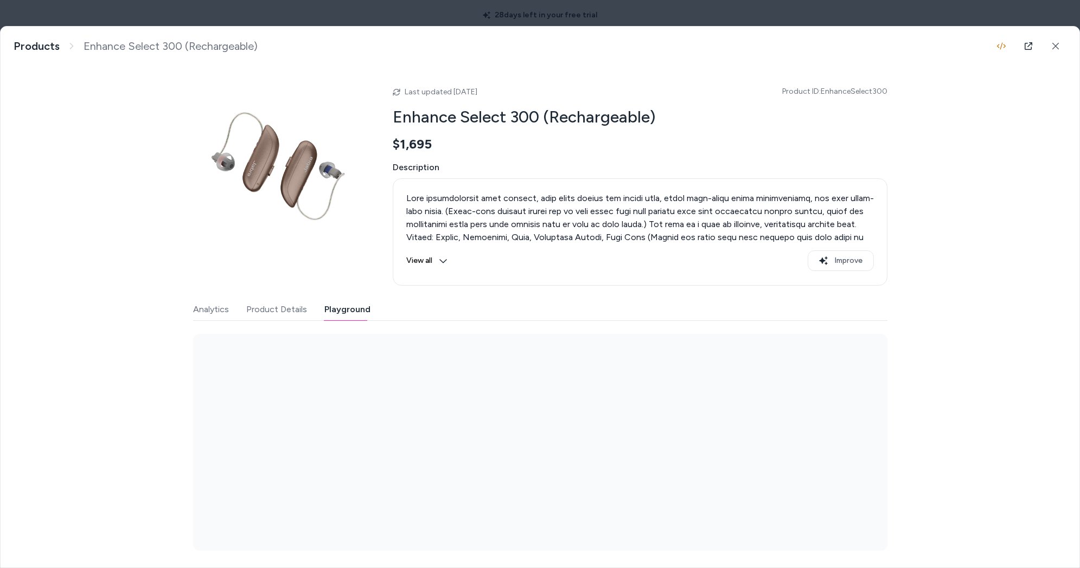
click at [340, 310] on button "Playground" at bounding box center [347, 310] width 46 height 22
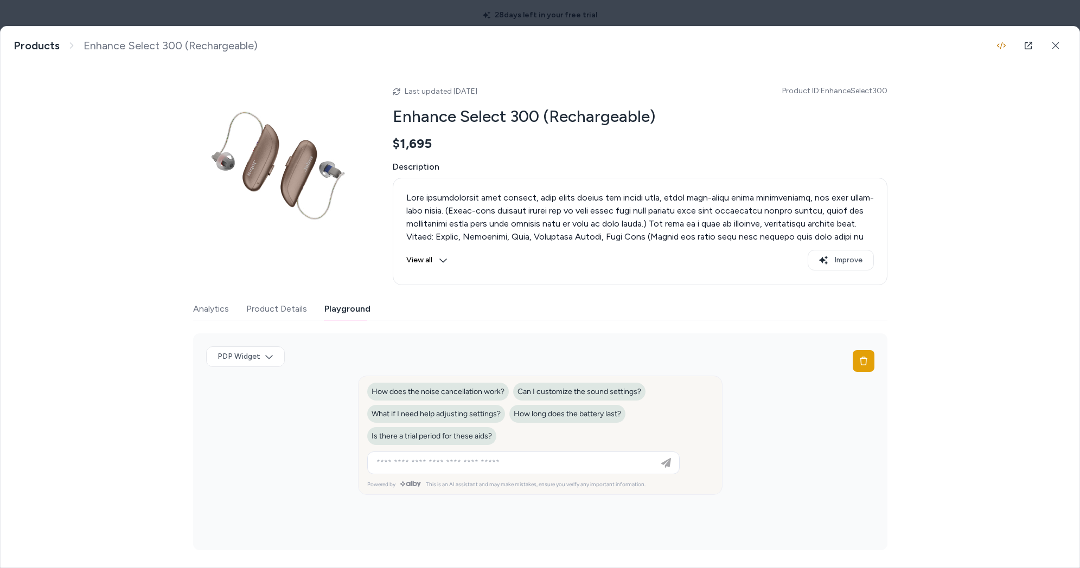
click at [202, 307] on button "Analytics" at bounding box center [211, 309] width 36 height 22
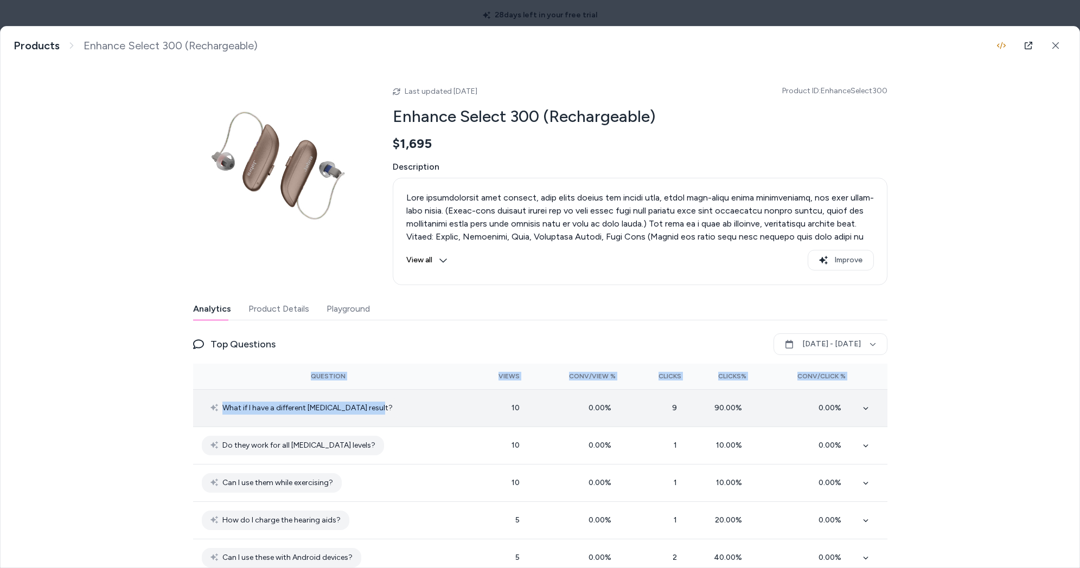
drag, startPoint x: 373, startPoint y: 407, endPoint x: 193, endPoint y: 404, distance: 180.1
click at [187, 402] on div "Enhance Select 300 (Rechargeable) Products Enhance Select 300 (Rechargeable) La…" at bounding box center [540, 297] width 1079 height 541
drag, startPoint x: 309, startPoint y: 403, endPoint x: 347, endPoint y: 404, distance: 38.0
click at [309, 403] on span "What if I have a different hearing test result?" at bounding box center [307, 408] width 170 height 13
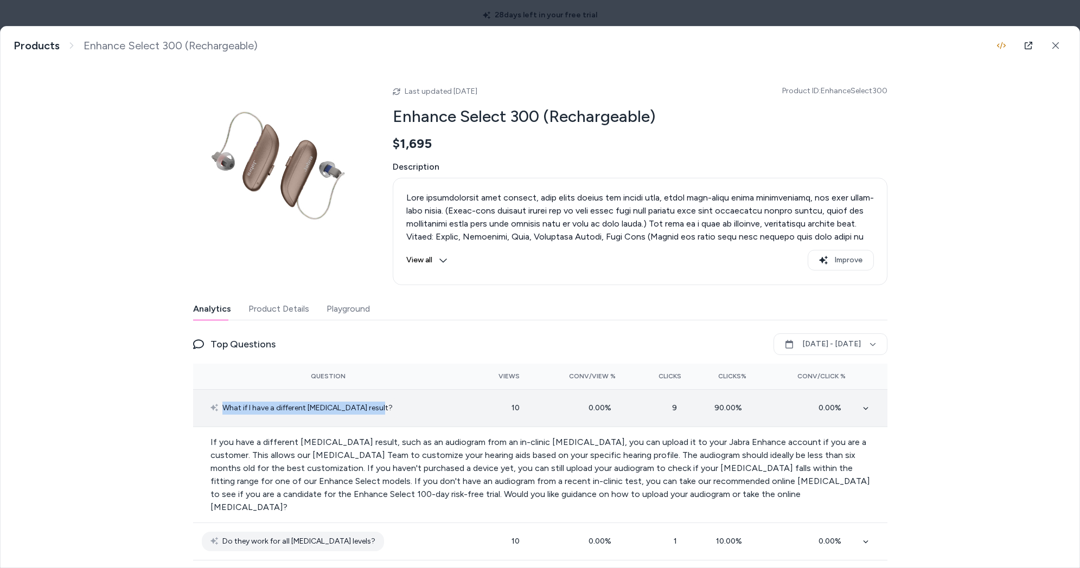
drag, startPoint x: 370, startPoint y: 407, endPoint x: 209, endPoint y: 412, distance: 161.2
click at [209, 412] on div "What if I have a different hearing test result?" at bounding box center [302, 409] width 200 height 20
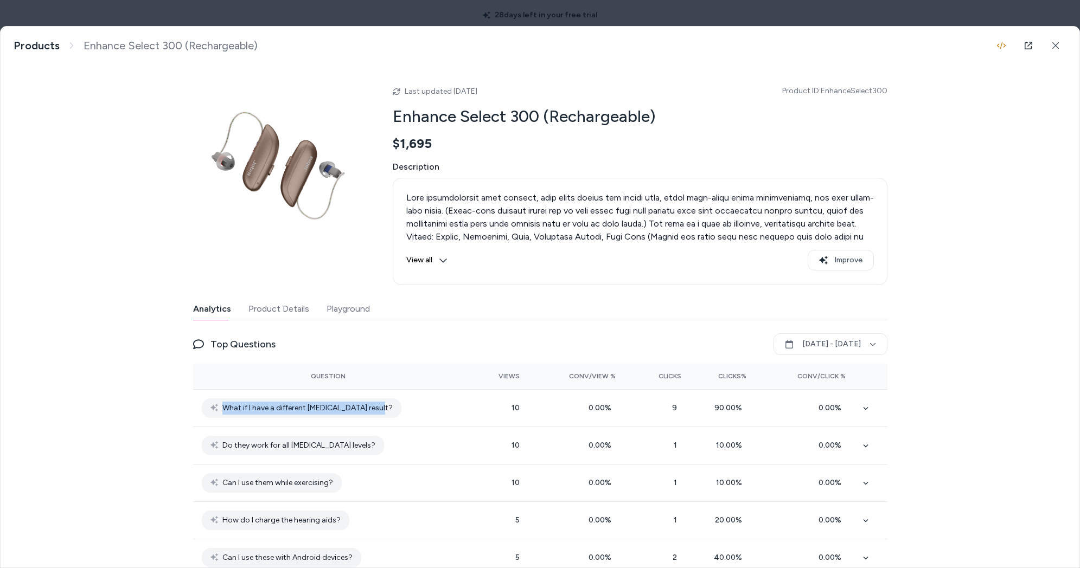
copy span "What if I have a different hearing test result?"
click at [349, 308] on button "Playground" at bounding box center [348, 309] width 43 height 22
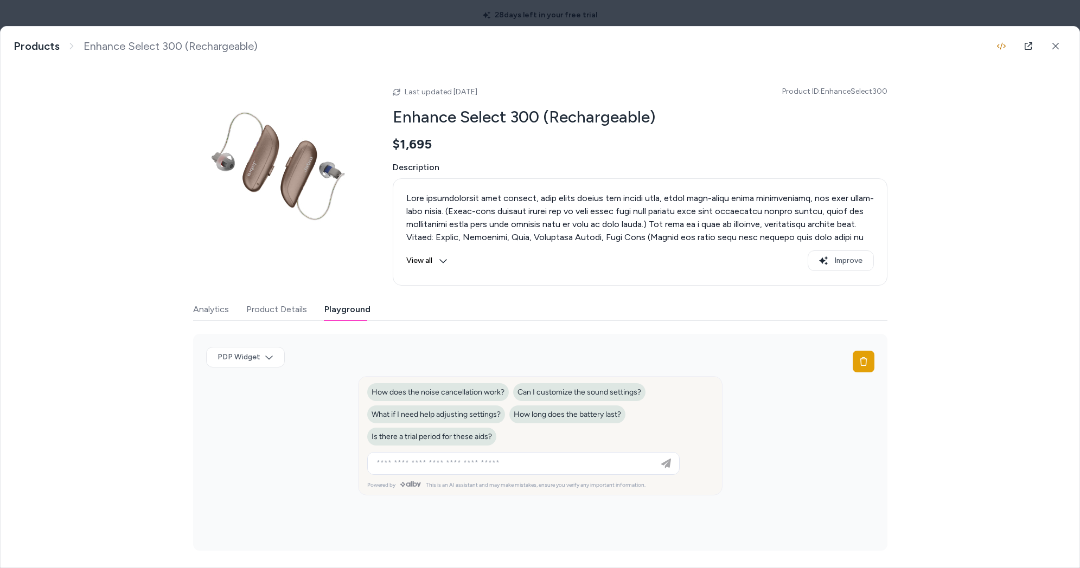
drag, startPoint x: 395, startPoint y: 455, endPoint x: 404, endPoint y: 457, distance: 9.1
click at [395, 455] on div at bounding box center [523, 464] width 307 height 22
click at [411, 462] on input at bounding box center [512, 463] width 285 height 13
paste input "**********"
type input "**********"
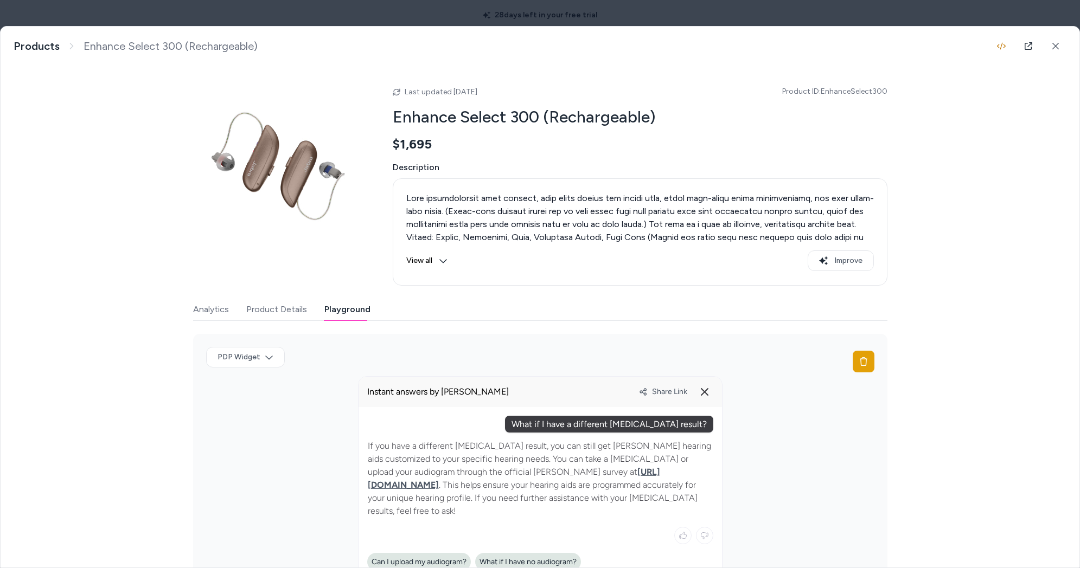
scroll to position [119, 0]
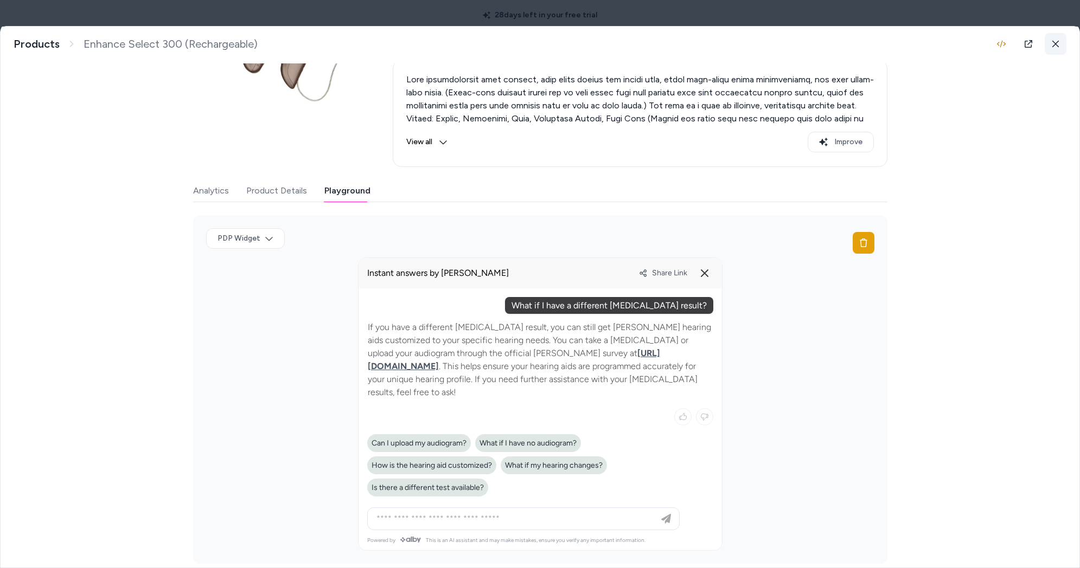
click at [1055, 37] on button at bounding box center [1056, 44] width 22 height 22
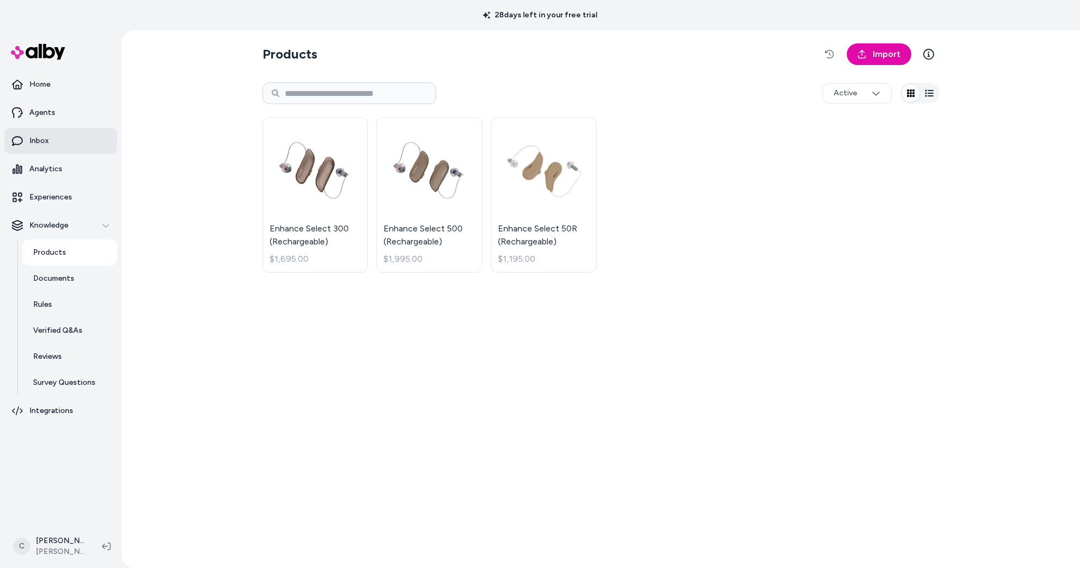
click at [54, 140] on link "Inbox" at bounding box center [60, 141] width 113 height 26
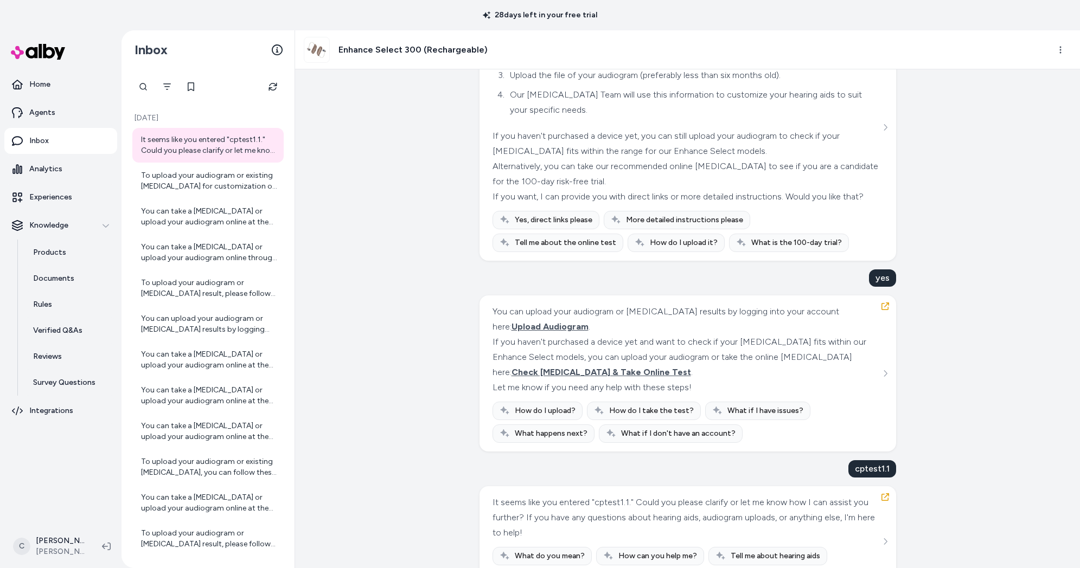
scroll to position [455, 0]
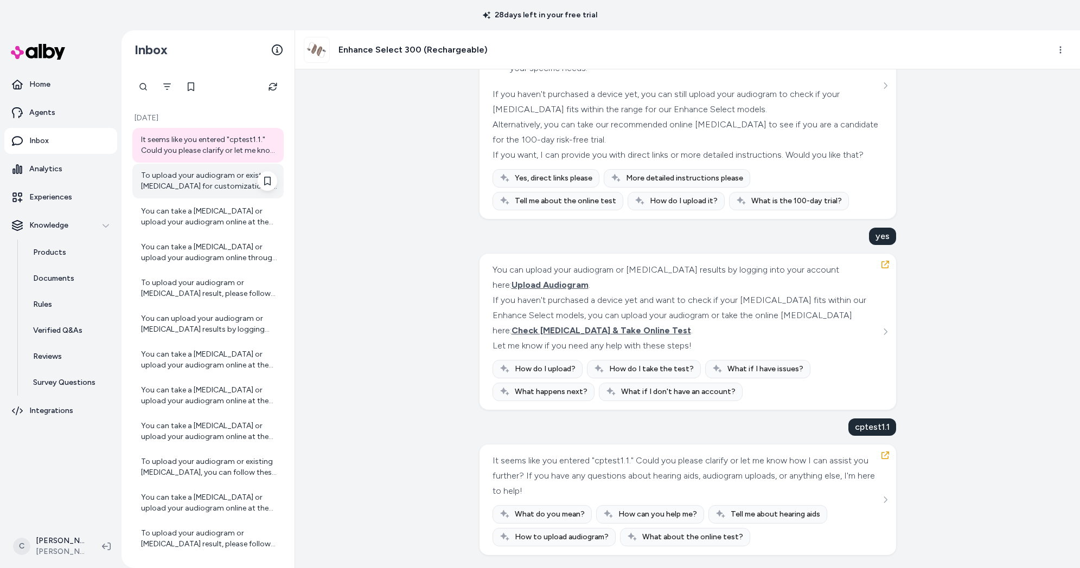
click at [176, 184] on div "To upload your audiogram or existing hearing test for customization of your Jab…" at bounding box center [209, 181] width 136 height 22
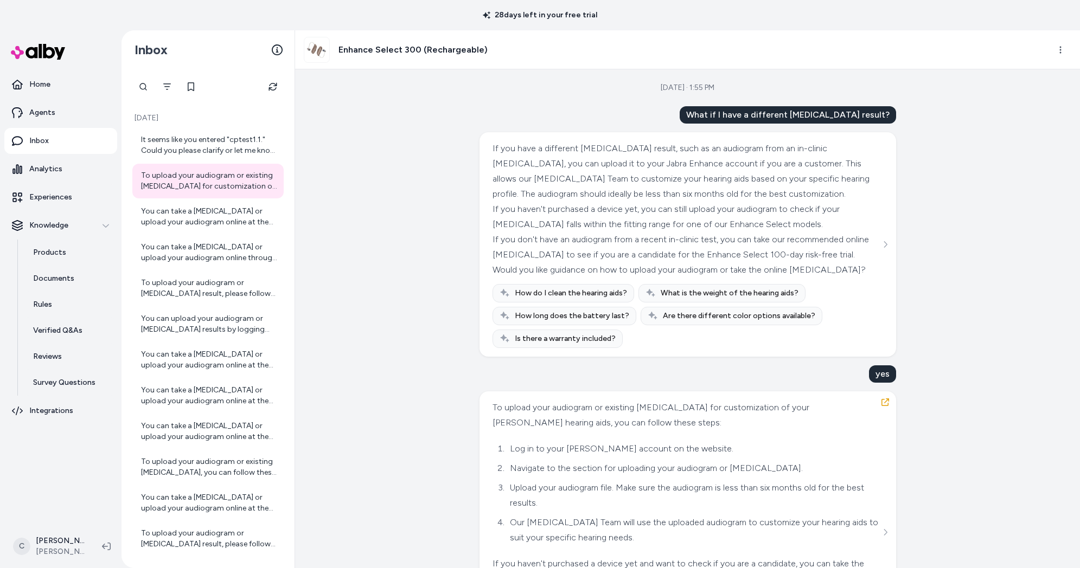
scroll to position [118, 0]
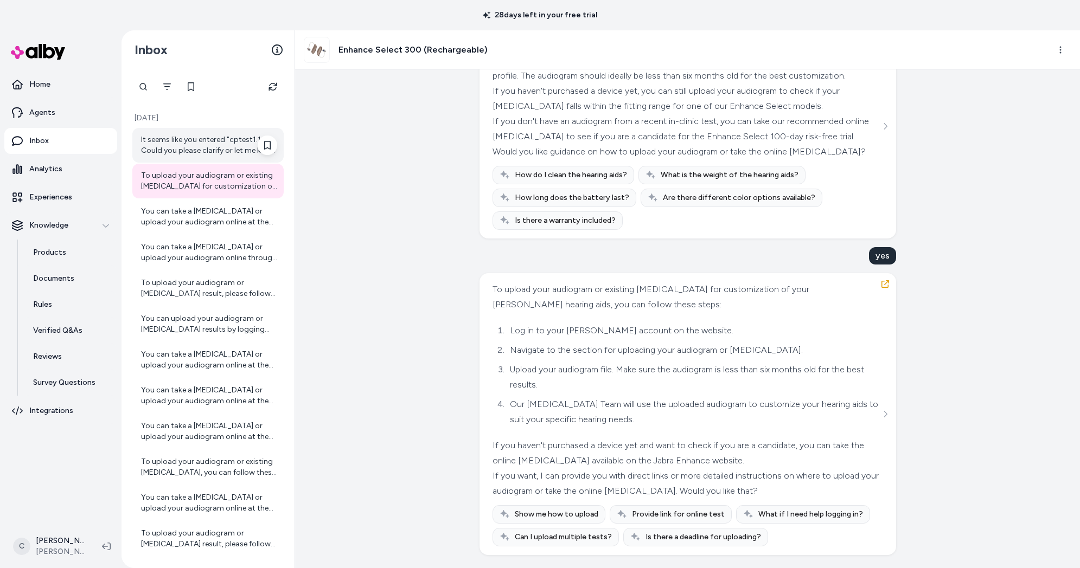
click at [227, 138] on div "It seems like you entered "cptest1.1." Could you please clarify or let me know …" at bounding box center [209, 146] width 136 height 22
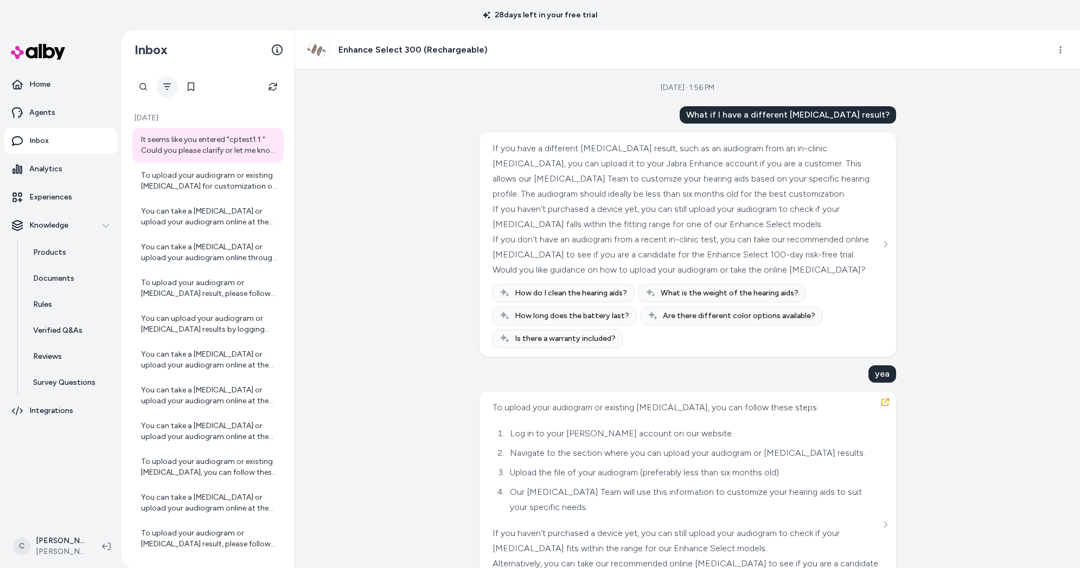
click at [168, 80] on button "Filter" at bounding box center [167, 87] width 22 height 22
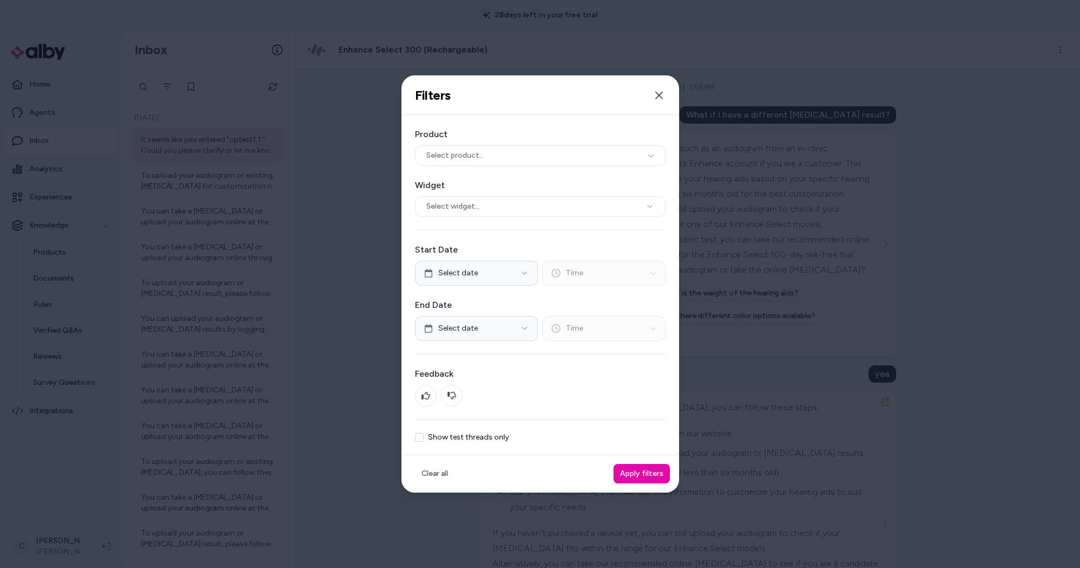
click at [416, 437] on button "Show test threads only" at bounding box center [419, 437] width 9 height 9
click at [654, 477] on button "Apply filters" at bounding box center [641, 474] width 56 height 20
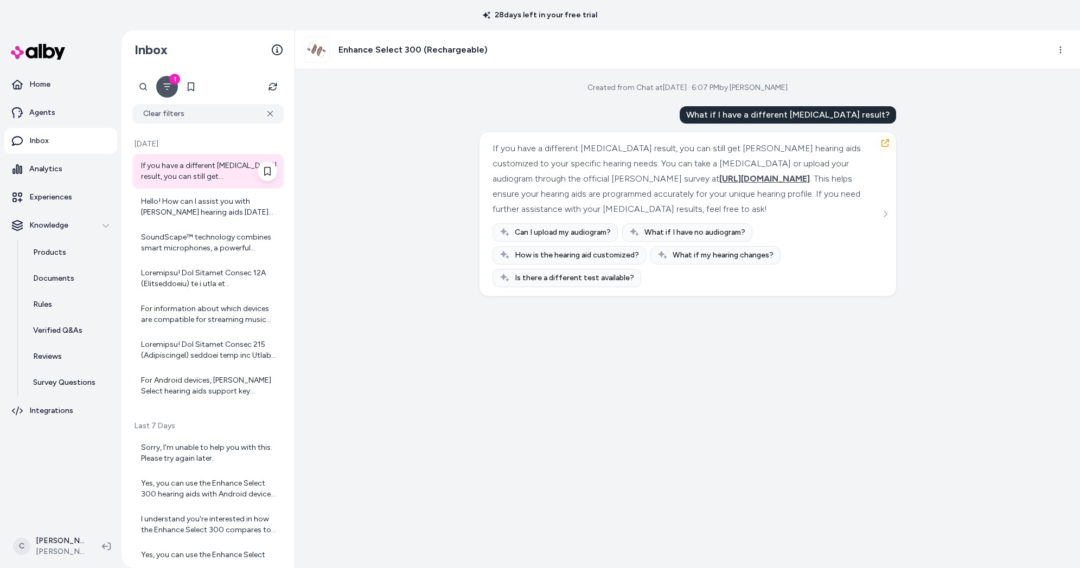
click at [205, 184] on div "If you have a different hearing test result, you can still get Jabra Enhance he…" at bounding box center [207, 171] width 151 height 35
click at [196, 219] on div "Hello! How can I assist you with Jabra Enhance hearing aids today? If you have …" at bounding box center [207, 207] width 151 height 35
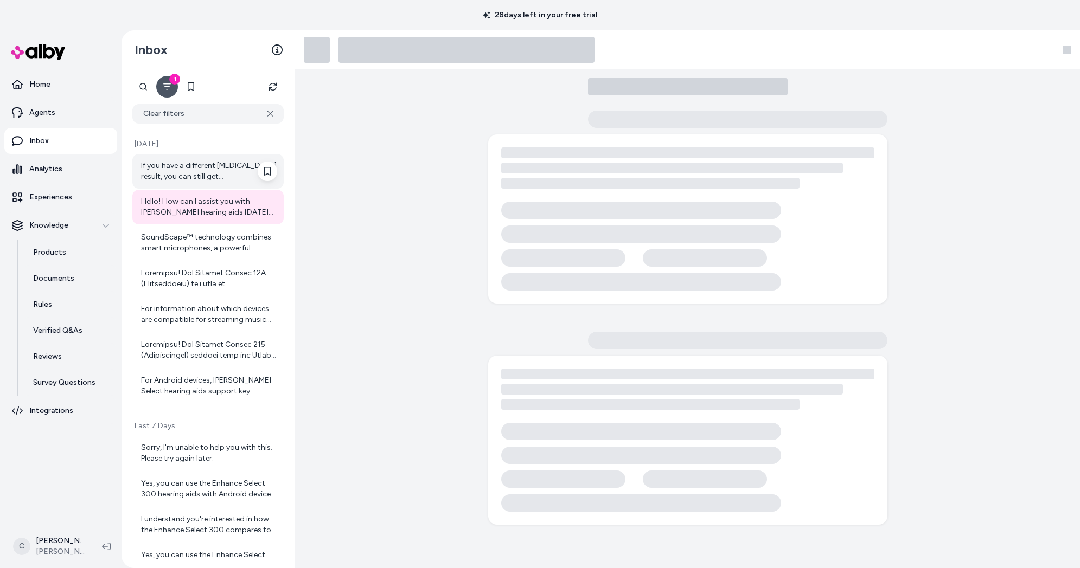
click at [192, 158] on div "If you have a different hearing test result, you can still get Jabra Enhance he…" at bounding box center [207, 171] width 151 height 35
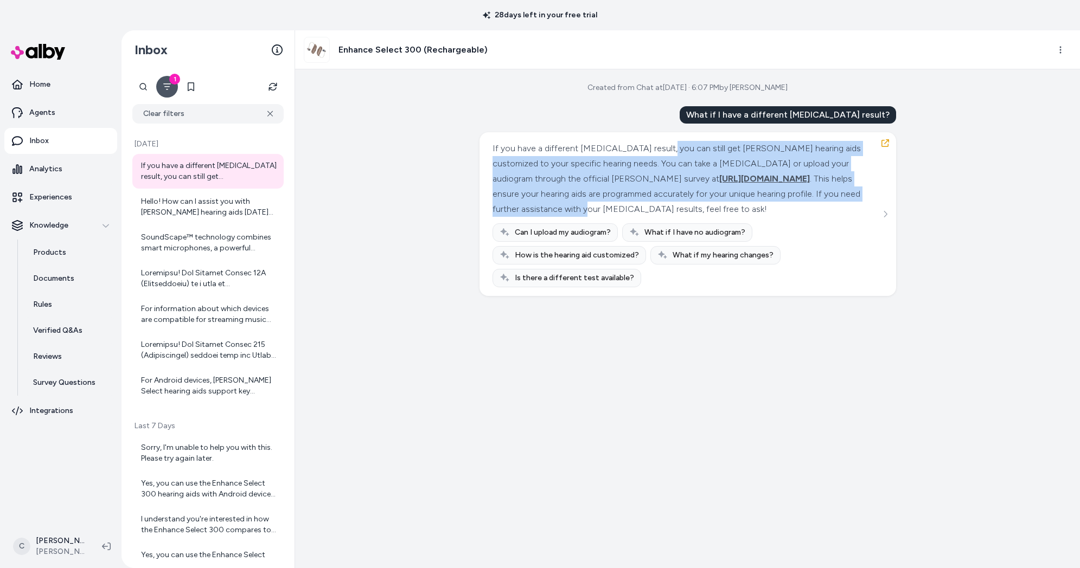
drag, startPoint x: 655, startPoint y: 151, endPoint x: 662, endPoint y: 215, distance: 64.4
click at [662, 215] on div "If you have a different hearing test result, you can still get Jabra Enhance he…" at bounding box center [687, 179] width 388 height 76
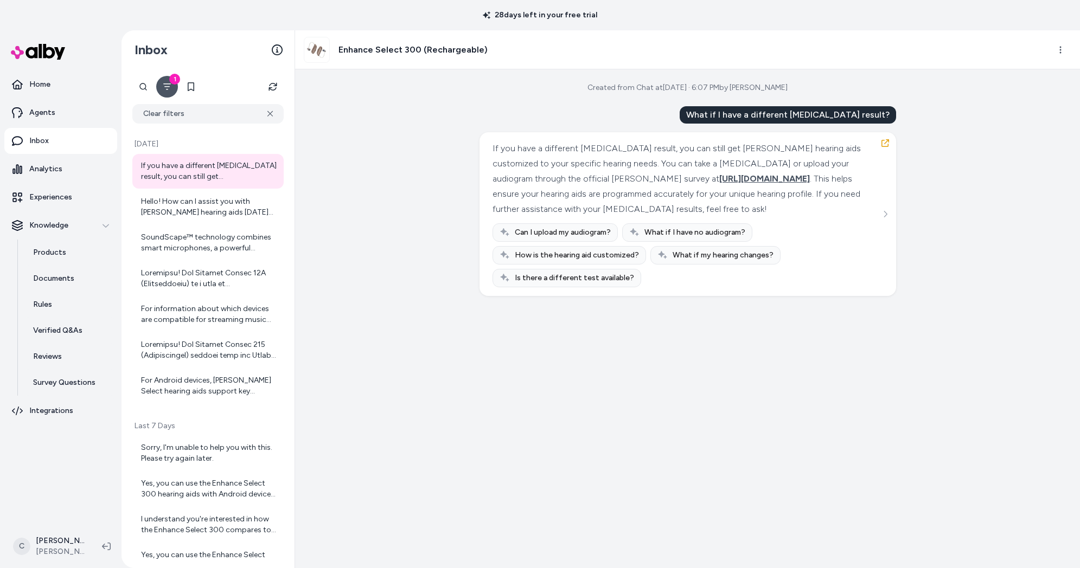
click at [645, 170] on div "If you have a different hearing test result, you can still get Jabra Enhance he…" at bounding box center [687, 179] width 388 height 76
click at [161, 212] on div "Hello! How can I assist you with Jabra Enhance hearing aids today? If you have …" at bounding box center [209, 207] width 136 height 22
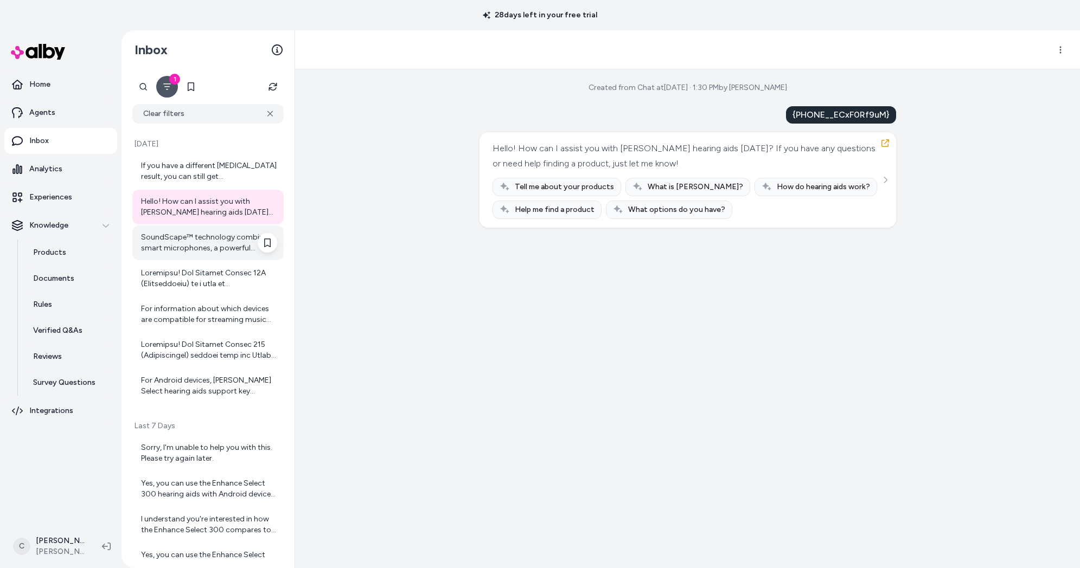
click at [168, 245] on div "SoundScape™ technology combines smart microphones, a powerful processor, and ad…" at bounding box center [209, 243] width 136 height 22
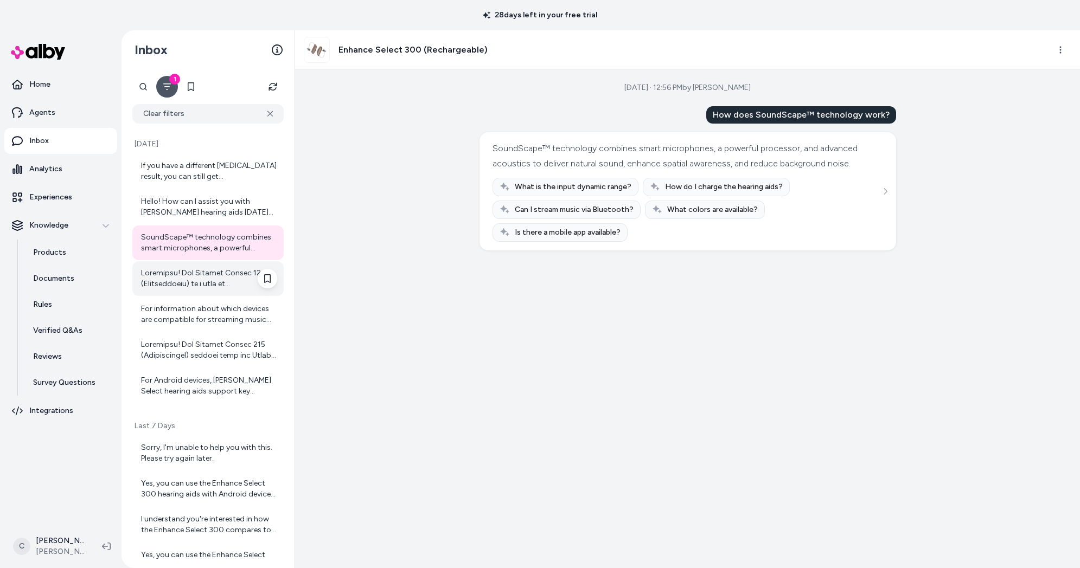
click at [204, 278] on div at bounding box center [209, 279] width 136 height 22
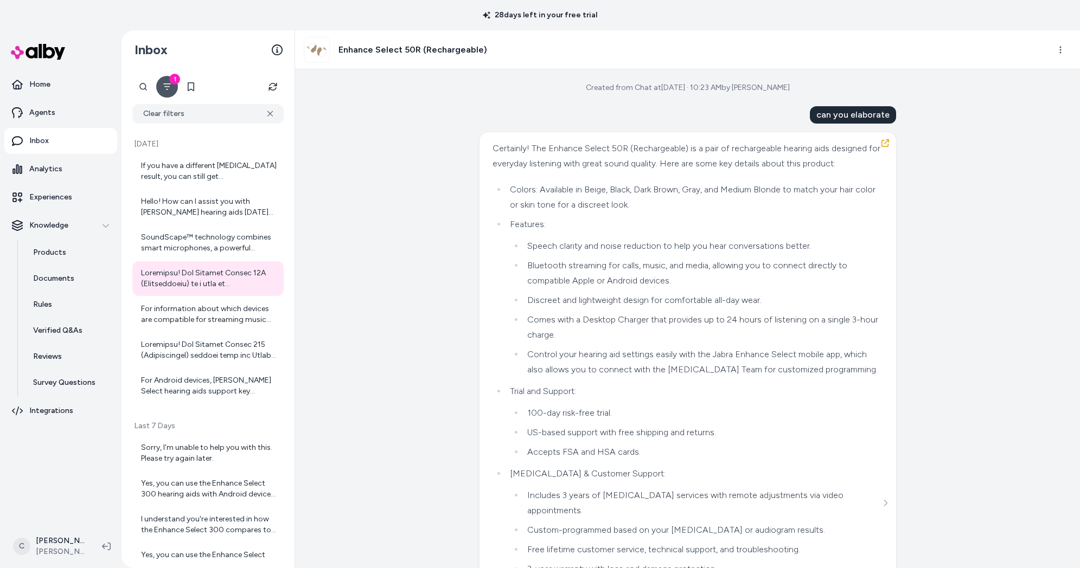
click at [160, 85] on button "1" at bounding box center [167, 87] width 22 height 22
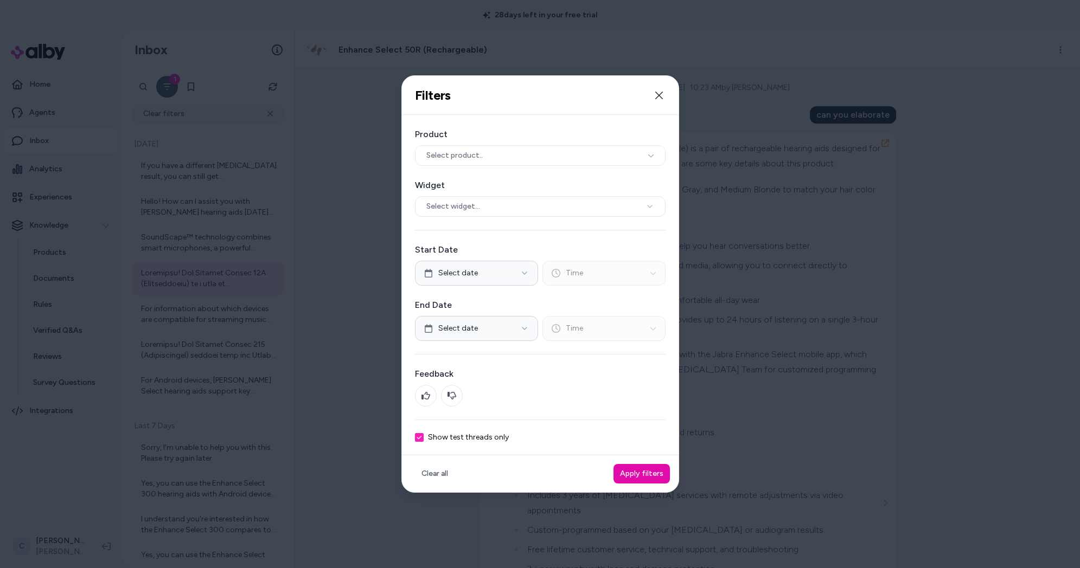
click at [160, 85] on div at bounding box center [540, 284] width 1080 height 568
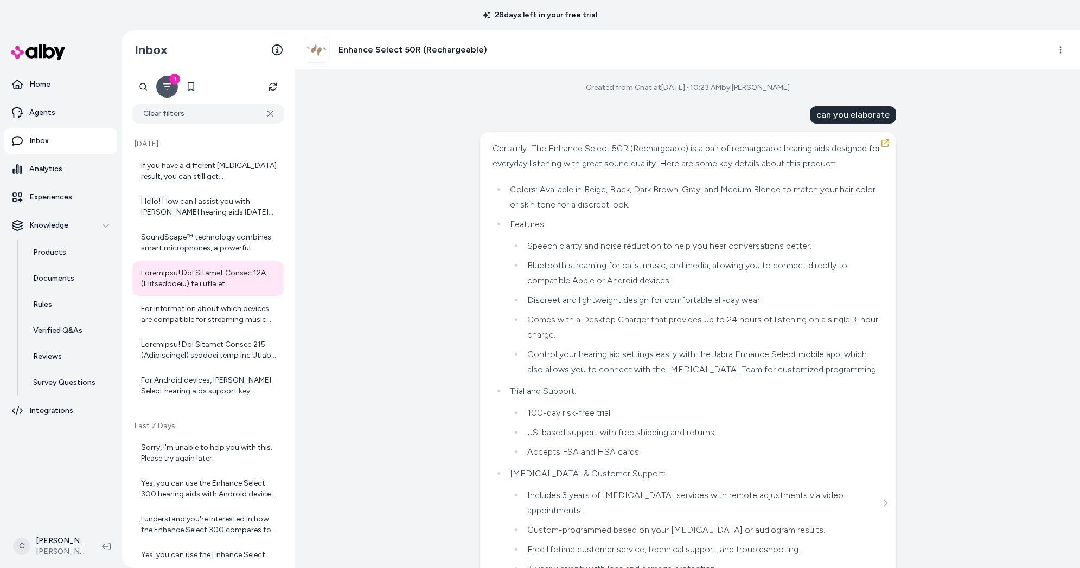
click at [167, 88] on icon "Filter" at bounding box center [167, 86] width 9 height 9
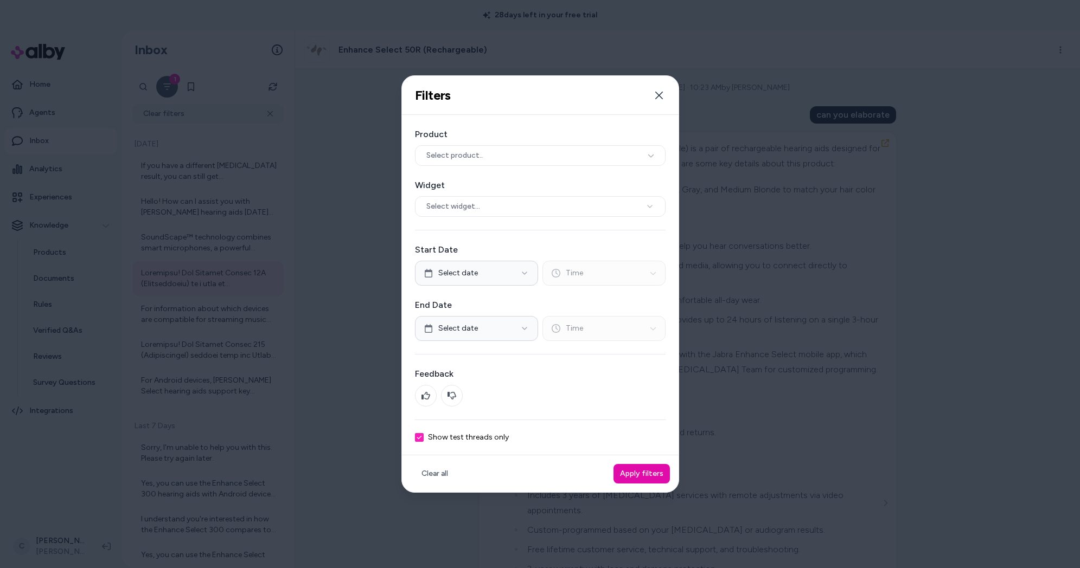
click at [431, 441] on label "Show test threads only" at bounding box center [468, 438] width 81 height 8
click at [424, 441] on button "Show test threads only" at bounding box center [419, 437] width 9 height 9
click at [624, 478] on button "Apply filters" at bounding box center [641, 474] width 56 height 20
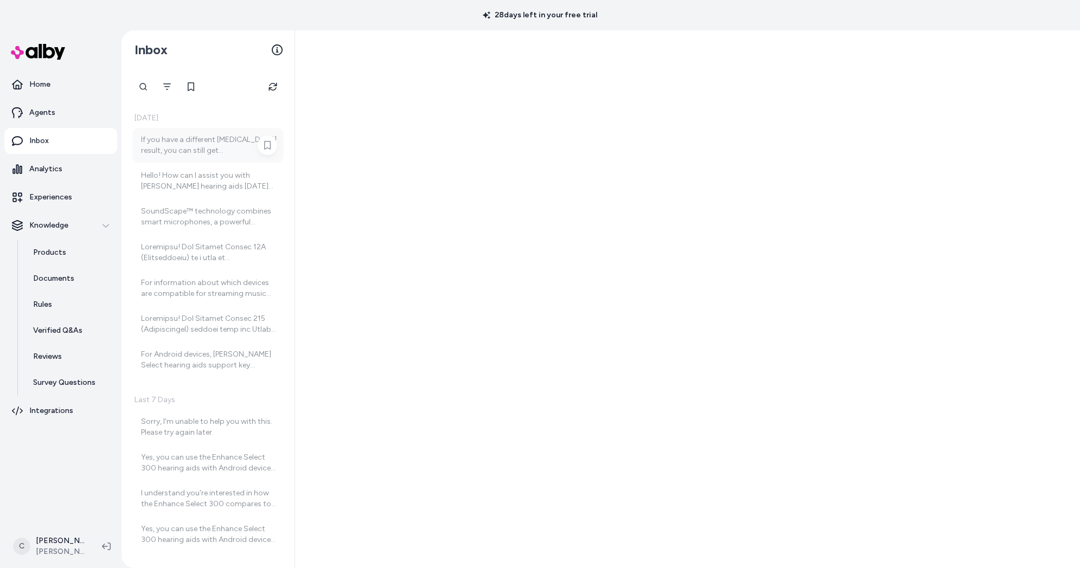
click at [224, 155] on div "If you have a different hearing test result, you can still get Jabra Enhance he…" at bounding box center [209, 146] width 136 height 22
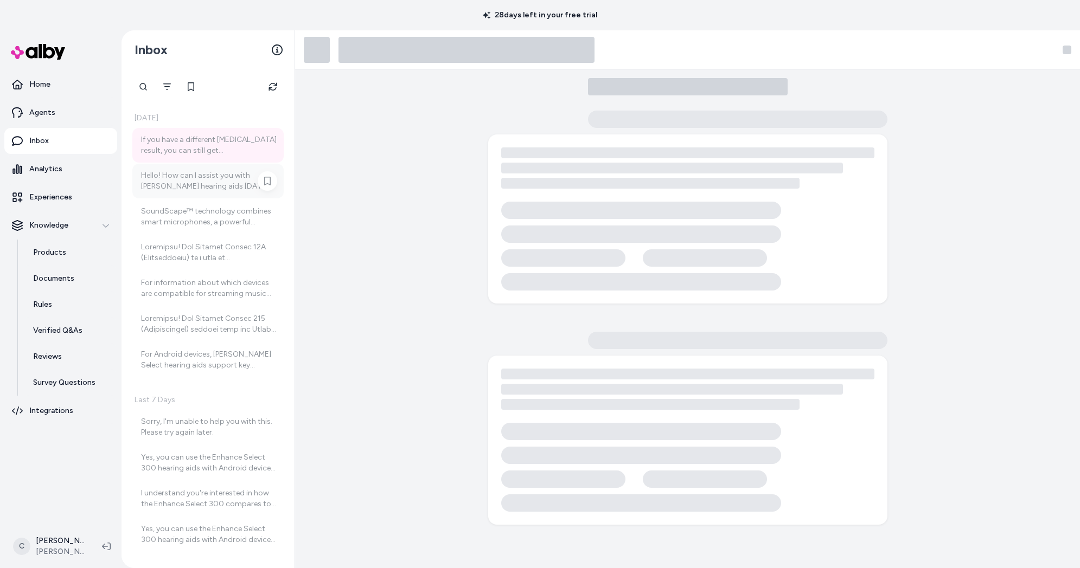
click at [228, 183] on div "Hello! How can I assist you with Jabra Enhance hearing aids today? If you have …" at bounding box center [209, 181] width 136 height 22
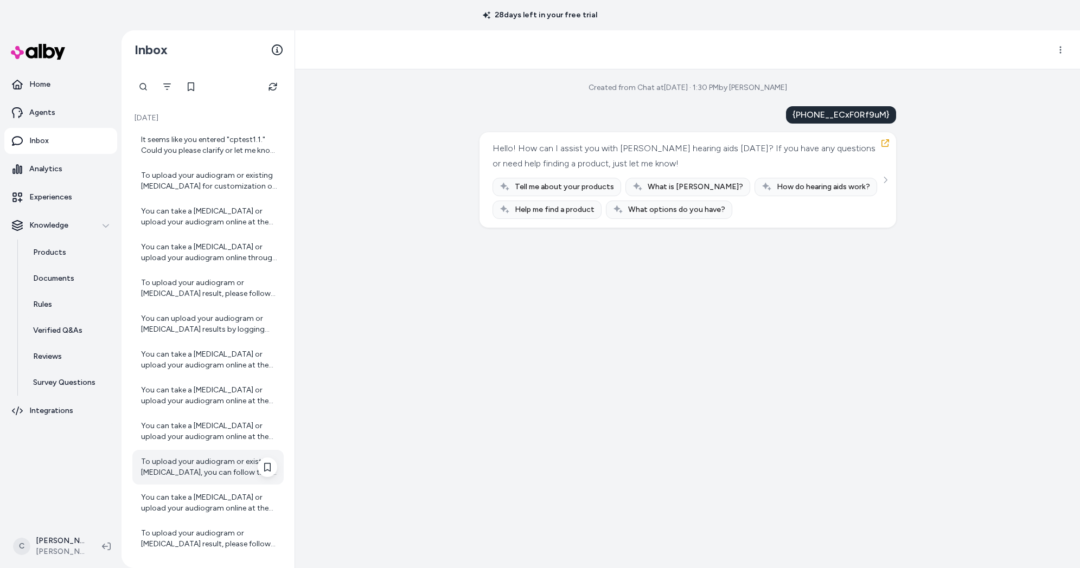
scroll to position [110, 0]
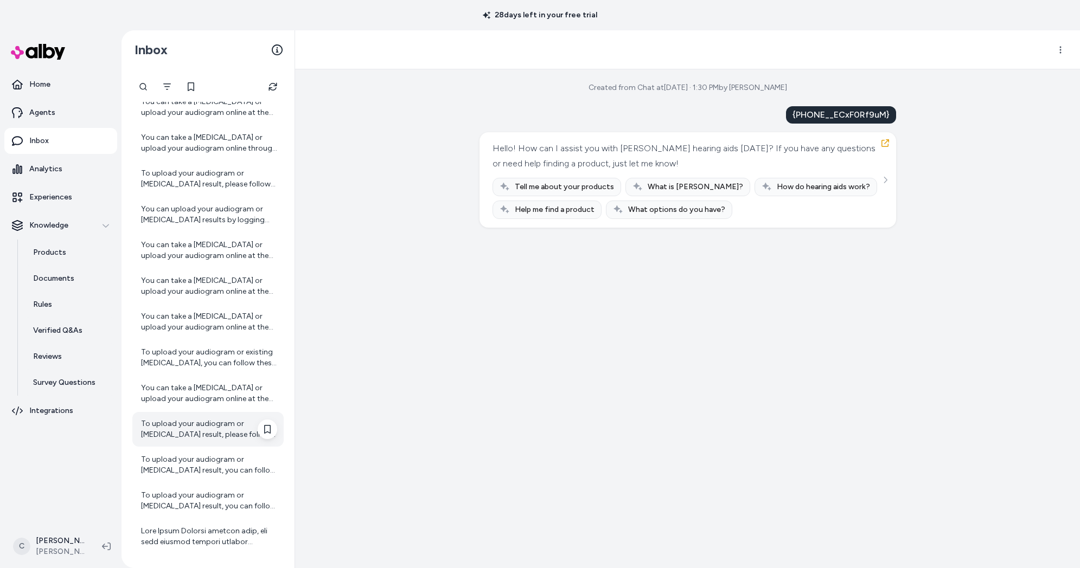
click at [184, 440] on div "To upload your audiogram or hearing test result, please follow these steps: 1. …" at bounding box center [209, 430] width 136 height 22
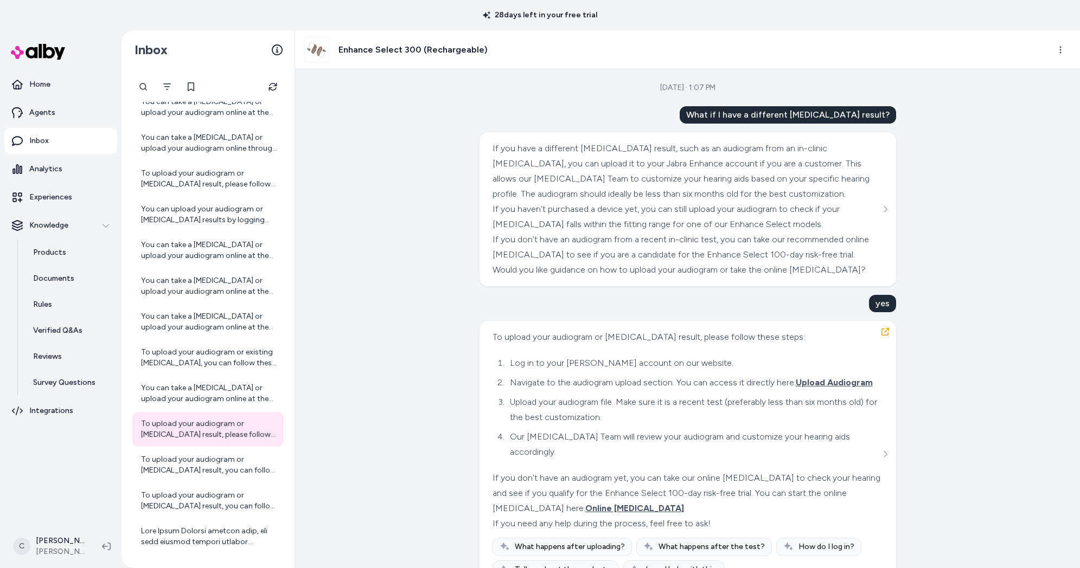
scroll to position [48, 0]
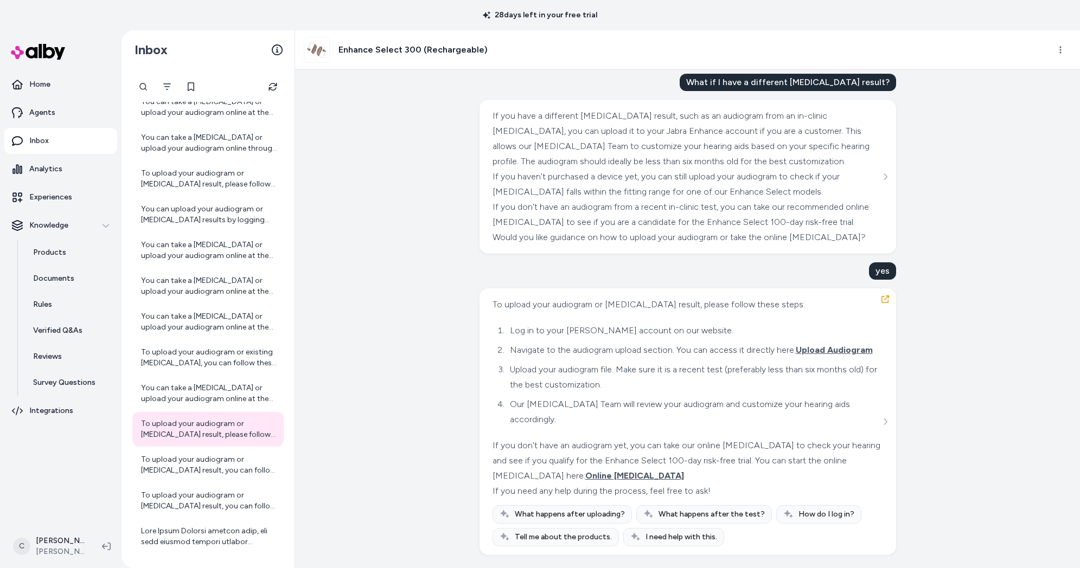
click at [597, 381] on li "Upload your audiogram file. Make sure it is a recent test (preferably less than…" at bounding box center [694, 377] width 374 height 30
click at [183, 471] on div "To upload your audiogram or hearing test result, you can follow these steps: 1.…" at bounding box center [209, 466] width 136 height 22
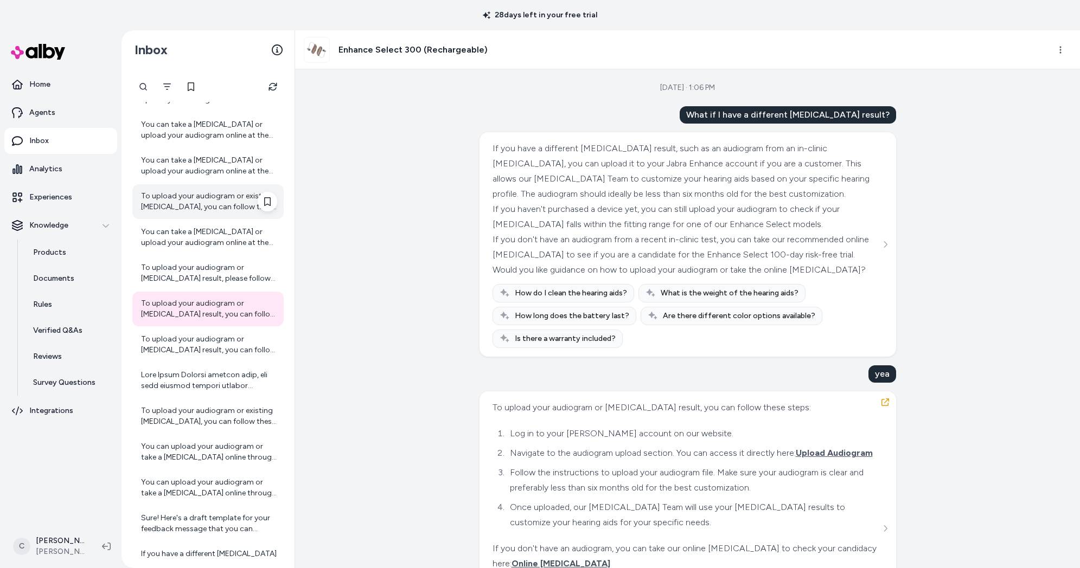
scroll to position [85, 0]
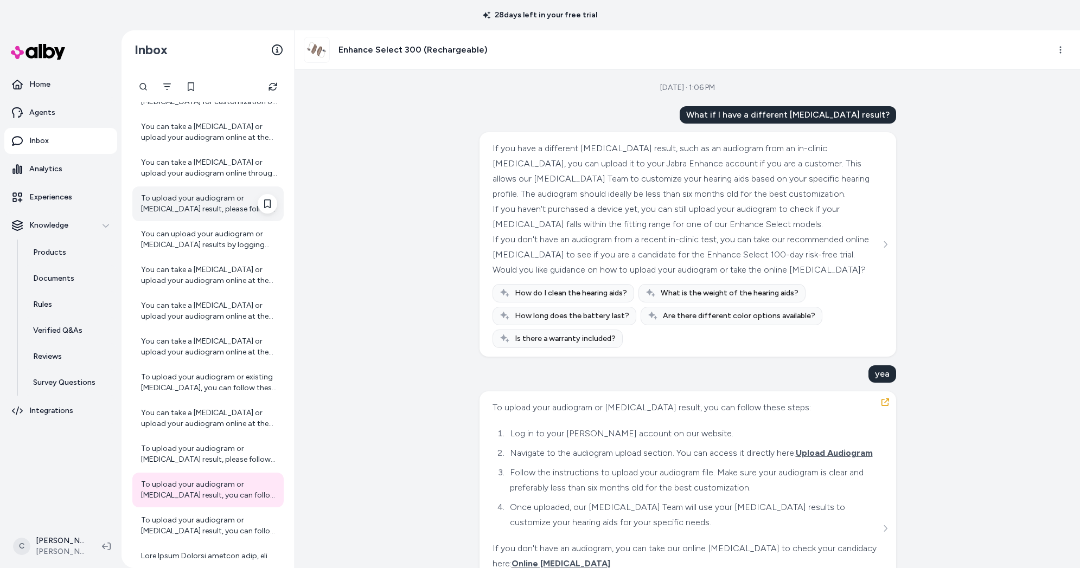
click at [182, 189] on div "To upload your audiogram or hearing test result, please follow these steps: 1. …" at bounding box center [207, 204] width 151 height 35
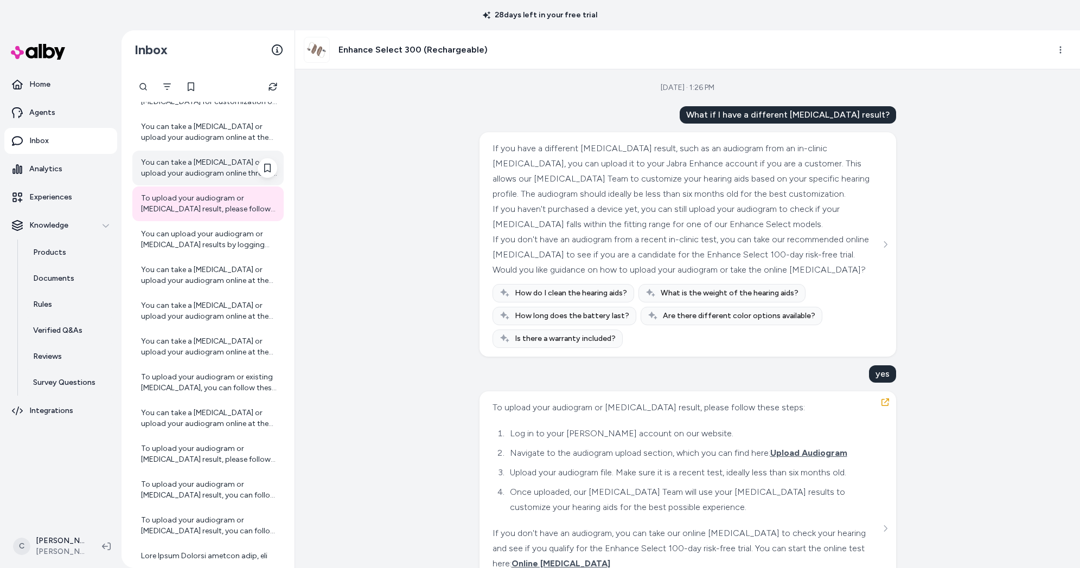
click at [197, 166] on div "You can take a hearing test or upload your audiogram online through the officia…" at bounding box center [209, 168] width 136 height 22
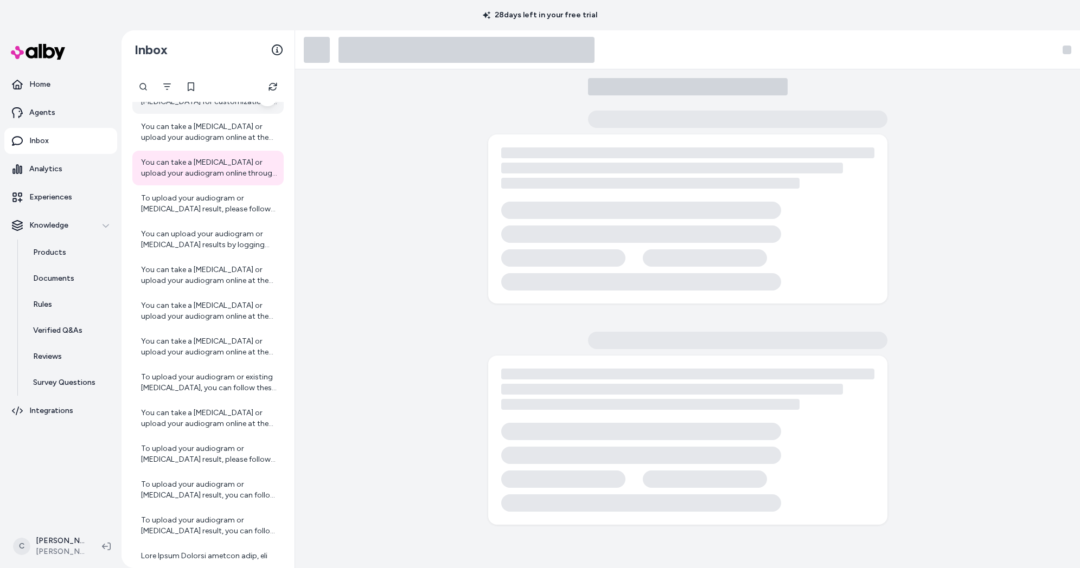
scroll to position [5, 0]
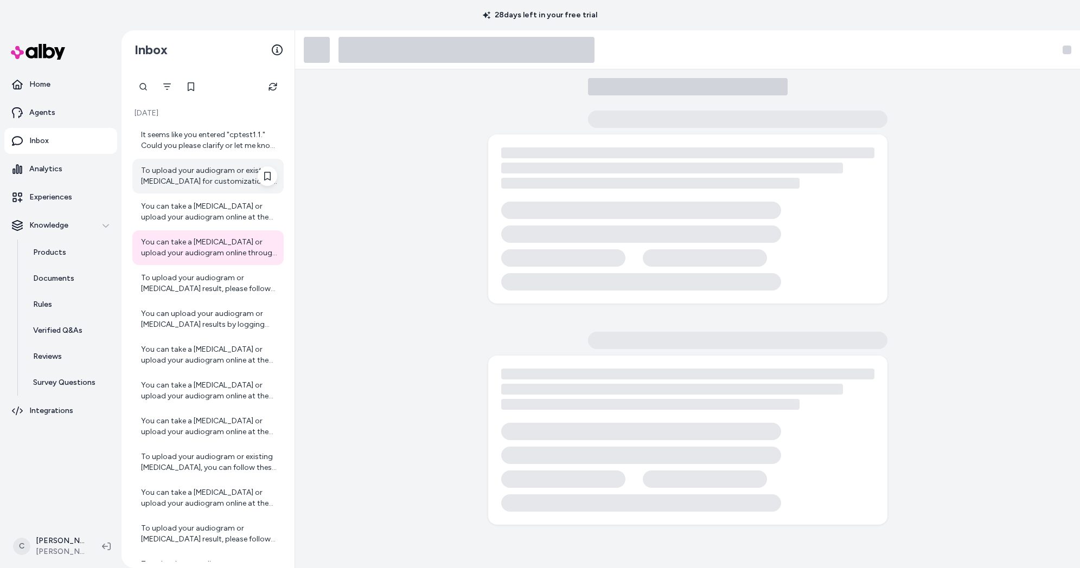
click at [197, 171] on div "To upload your audiogram or existing hearing test for customization of your Jab…" at bounding box center [209, 176] width 136 height 22
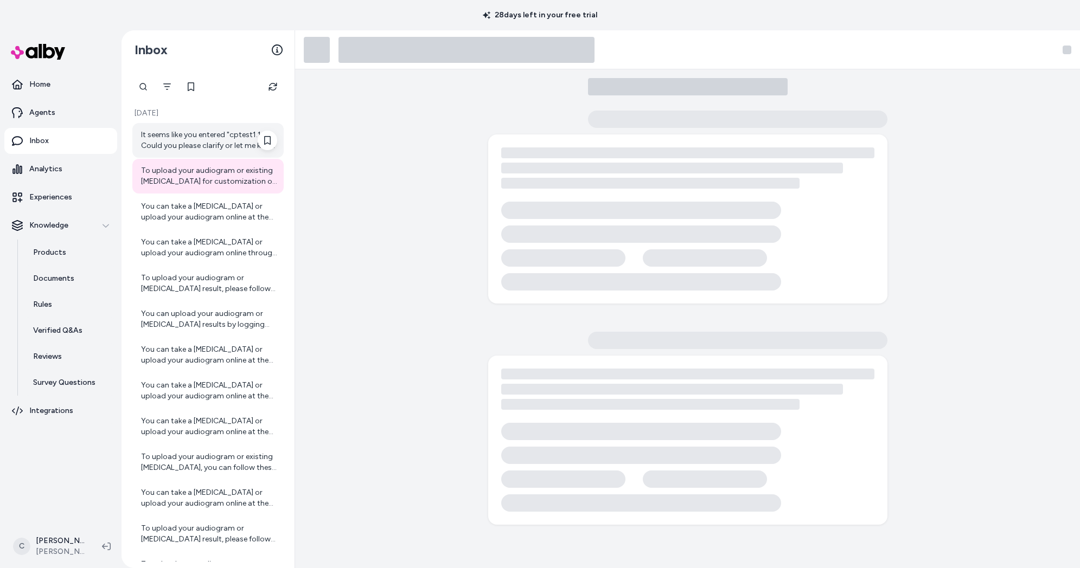
click at [203, 152] on div "It seems like you entered "cptest1.1." Could you please clarify or let me know …" at bounding box center [207, 140] width 151 height 35
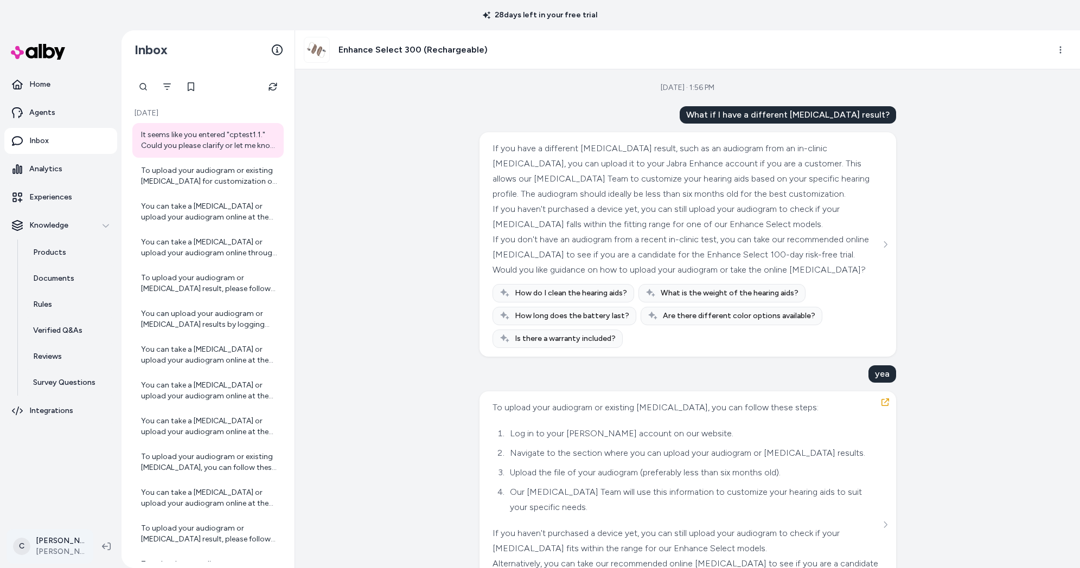
click at [49, 553] on html "28 days left in your free trial Home Agents Inbox Analytics Experiences Knowled…" at bounding box center [540, 284] width 1080 height 568
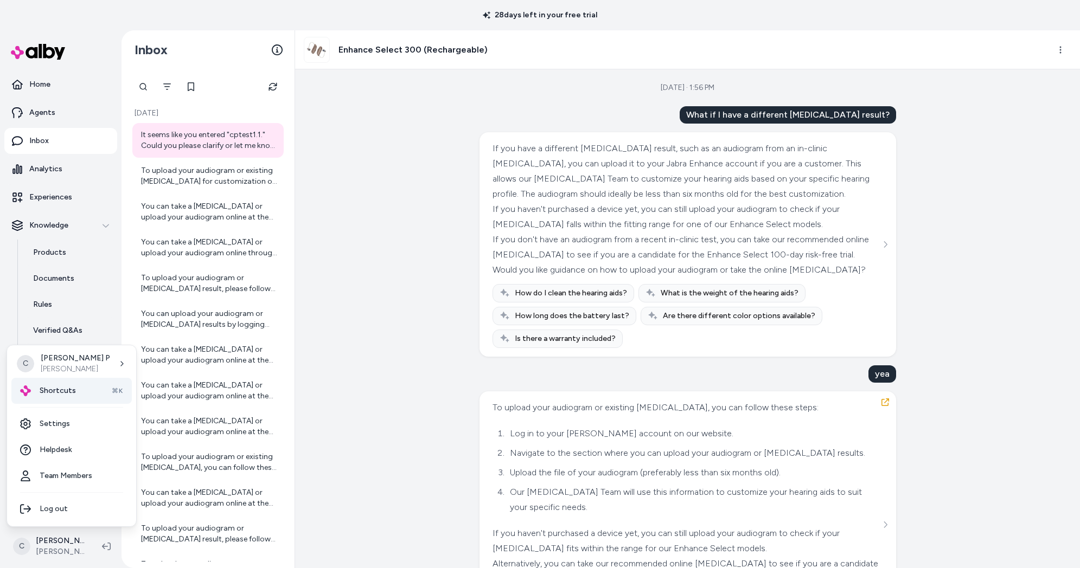
click at [60, 395] on span "Shortcuts" at bounding box center [58, 391] width 36 height 11
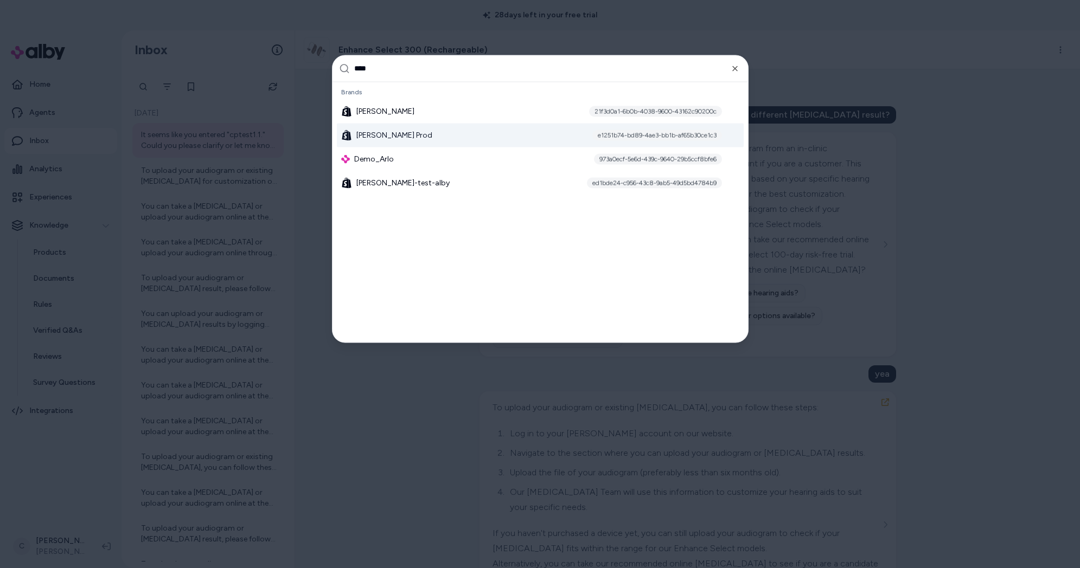
click at [672, 132] on div "e1251b74-bd89-4ae3-bb1b-af65b30ce1c3" at bounding box center [657, 135] width 130 height 11
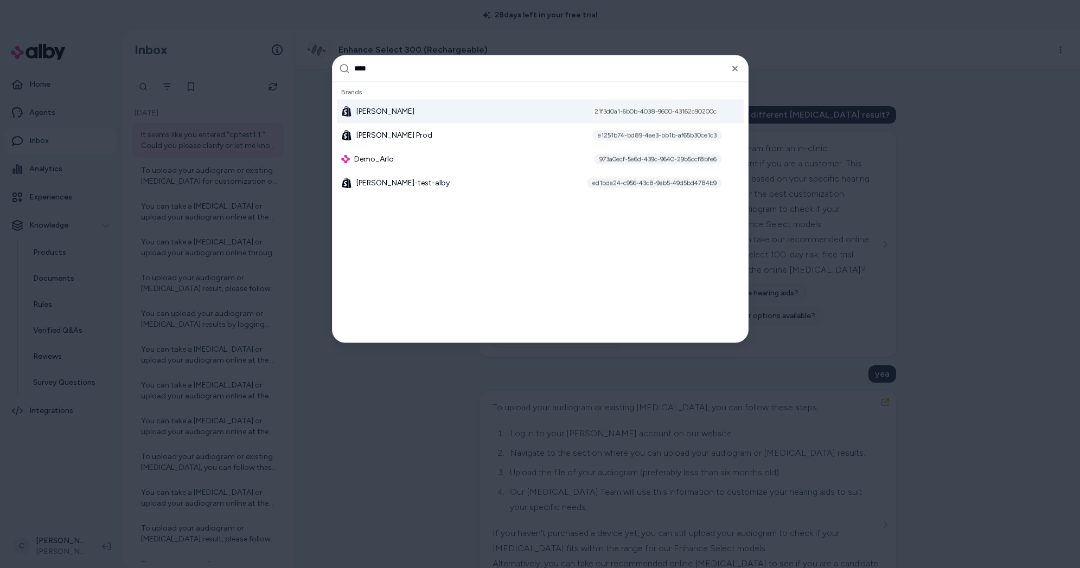
click at [389, 68] on input "****" at bounding box center [547, 68] width 387 height 26
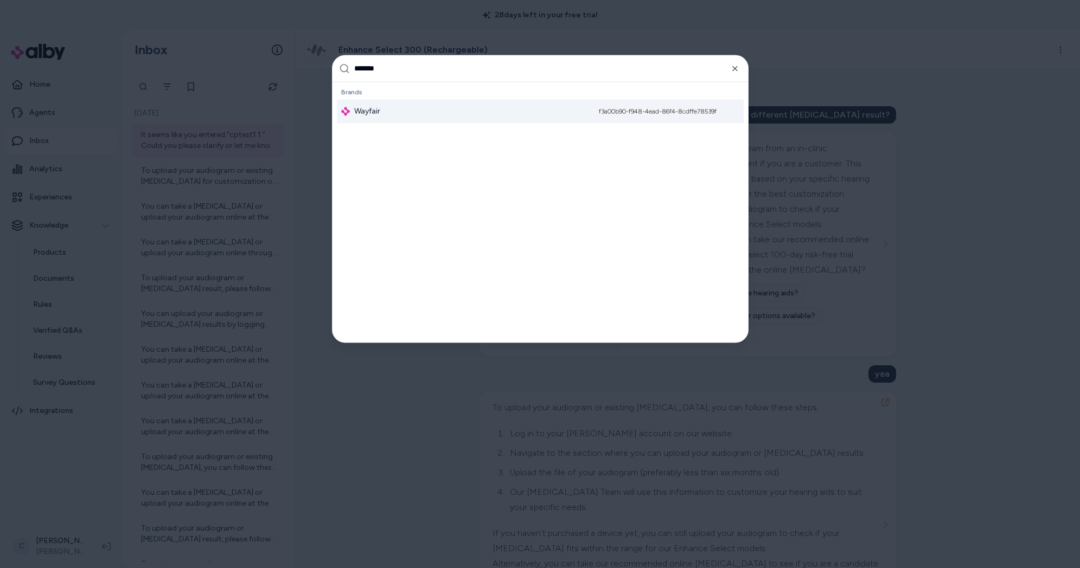
type input "*******"
click at [644, 108] on div "f3a00b90-f948-4ead-86f4-8cdffe78539f" at bounding box center [657, 111] width 129 height 11
click at [445, 34] on div at bounding box center [540, 284] width 1080 height 568
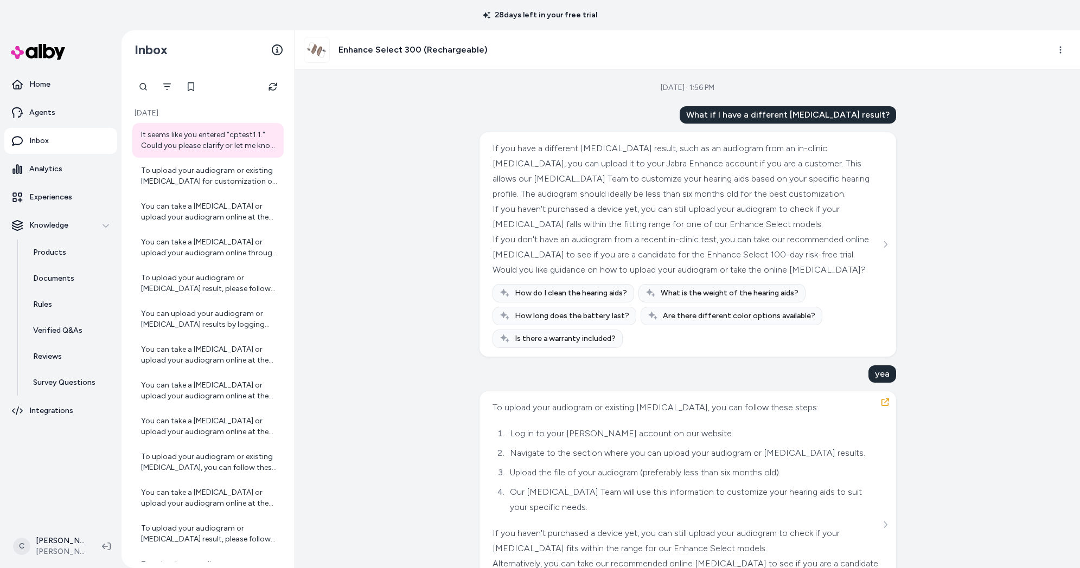
click at [785, 117] on div "What if I have a different hearing test result?" at bounding box center [788, 114] width 216 height 17
copy div "What if I have a different hearing test result?"
click at [1063, 44] on html "28 days left in your free trial Home Agents Inbox Analytics Experiences Knowled…" at bounding box center [540, 284] width 1080 height 568
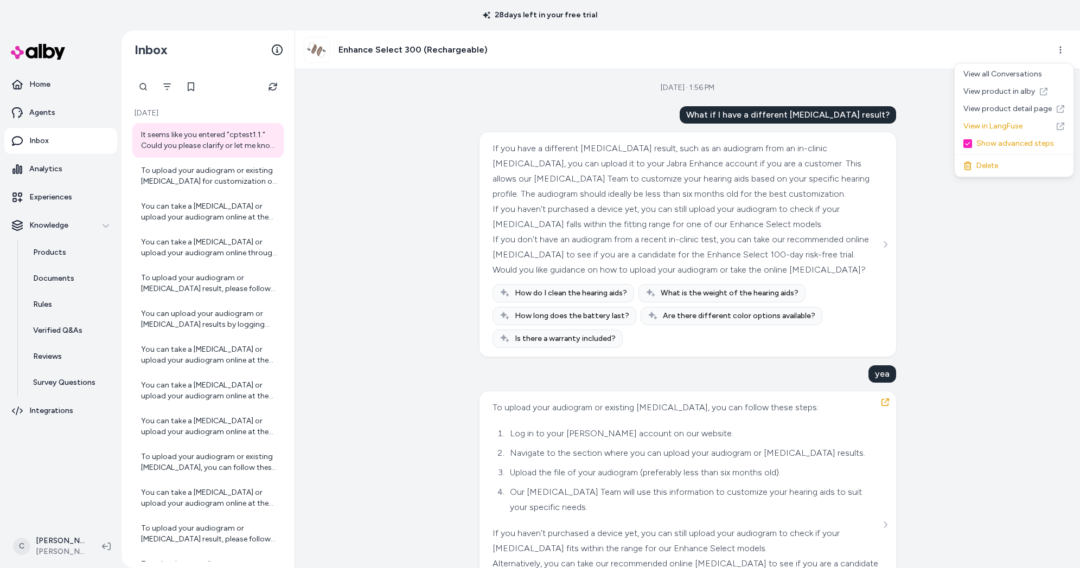
drag, startPoint x: 310, startPoint y: 261, endPoint x: 329, endPoint y: 273, distance: 22.1
click at [310, 261] on html "28 days left in your free trial Home Agents Inbox Analytics Experiences Knowled…" at bounding box center [540, 284] width 1080 height 568
click at [400, 363] on div "Sep 08, 2025 · 1:56 PM What if I have a different hearing test result? If you h…" at bounding box center [687, 318] width 785 height 499
click at [1060, 53] on html "28 days left in your free trial Home Agents Inbox Analytics Experiences Knowled…" at bounding box center [540, 284] width 1080 height 568
click at [334, 376] on html "28 days left in your free trial Home Agents Inbox Analytics Experiences Knowled…" at bounding box center [540, 284] width 1080 height 568
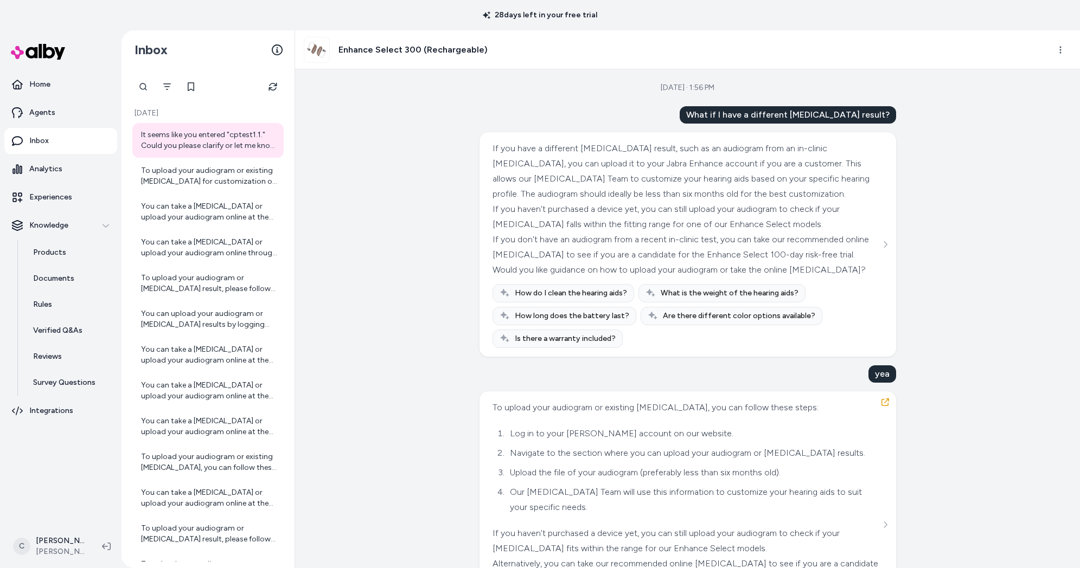
drag, startPoint x: 1010, startPoint y: 158, endPoint x: 996, endPoint y: 142, distance: 21.2
click at [1006, 158] on div "Sep 08, 2025 · 1:56 PM What if I have a different hearing test result? If you h…" at bounding box center [687, 318] width 785 height 499
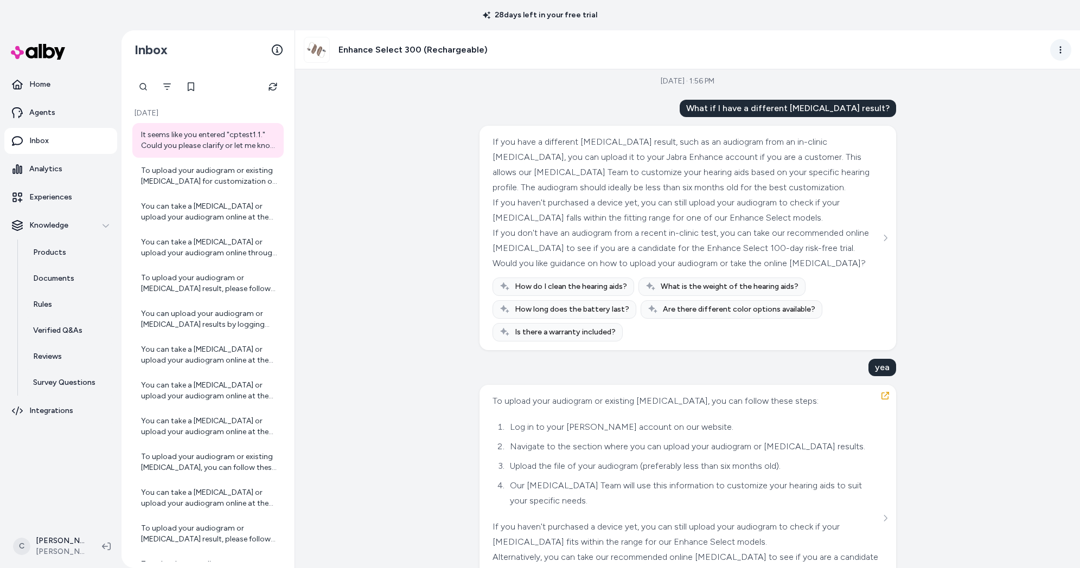
click at [1062, 53] on html "28 days left in your free trial Home Agents Inbox Analytics Experiences Knowled…" at bounding box center [540, 284] width 1080 height 568
click at [1036, 108] on link "View product detail page" at bounding box center [1014, 108] width 119 height 17
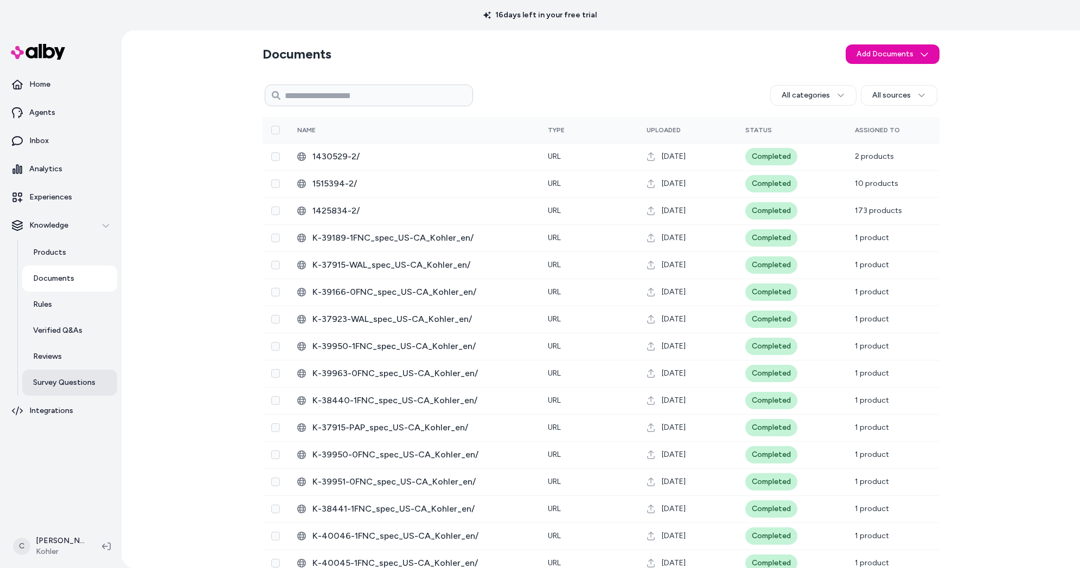
scroll to position [105, 0]
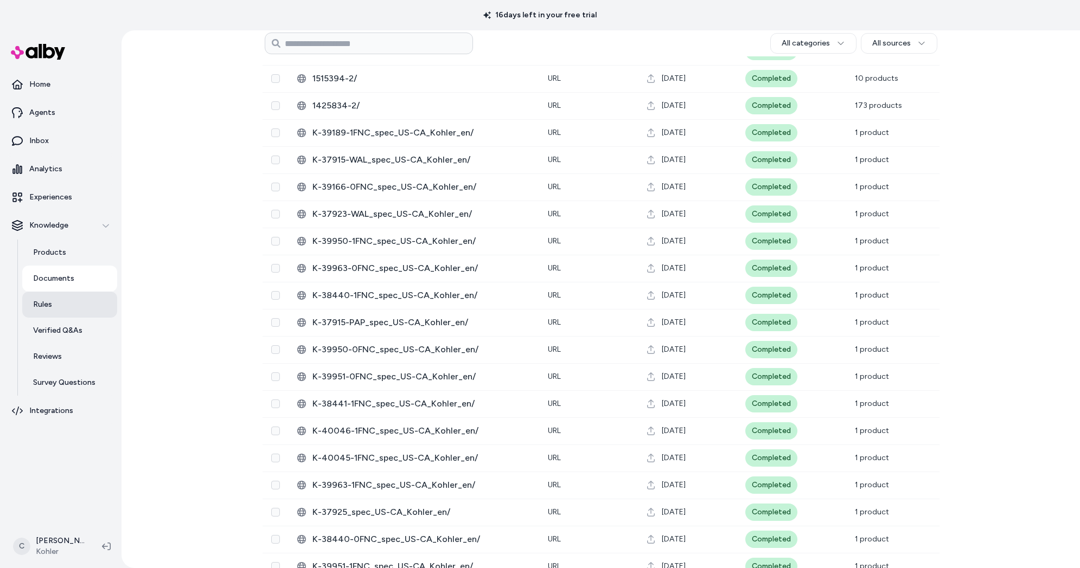
click at [70, 306] on link "Rules" at bounding box center [69, 305] width 95 height 26
drag, startPoint x: 84, startPoint y: 337, endPoint x: 124, endPoint y: 299, distance: 55.6
click at [84, 337] on link "Verified Q&As" at bounding box center [69, 331] width 95 height 26
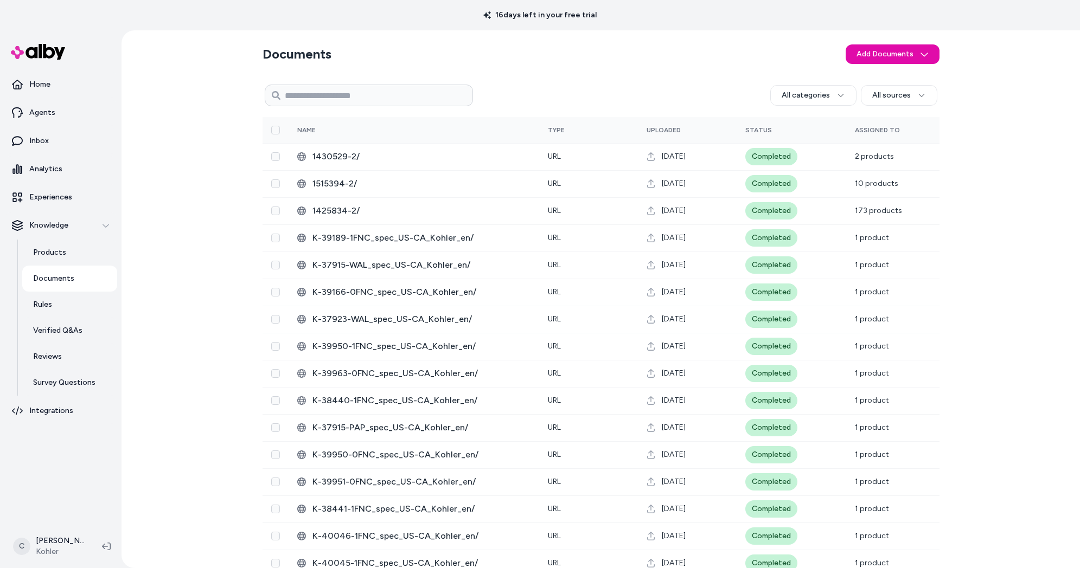
scroll to position [30, 0]
